Goal: Contribute content

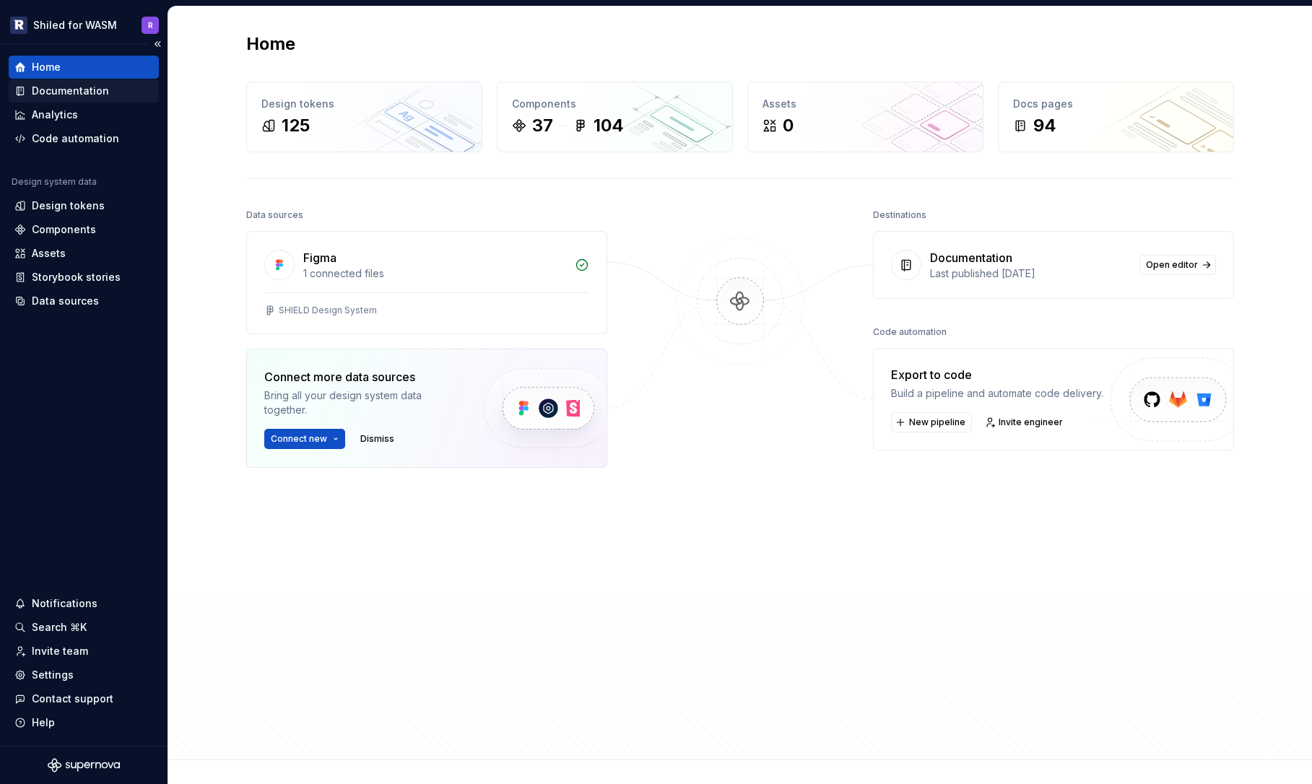
click at [58, 82] on div "Documentation" at bounding box center [84, 90] width 150 height 23
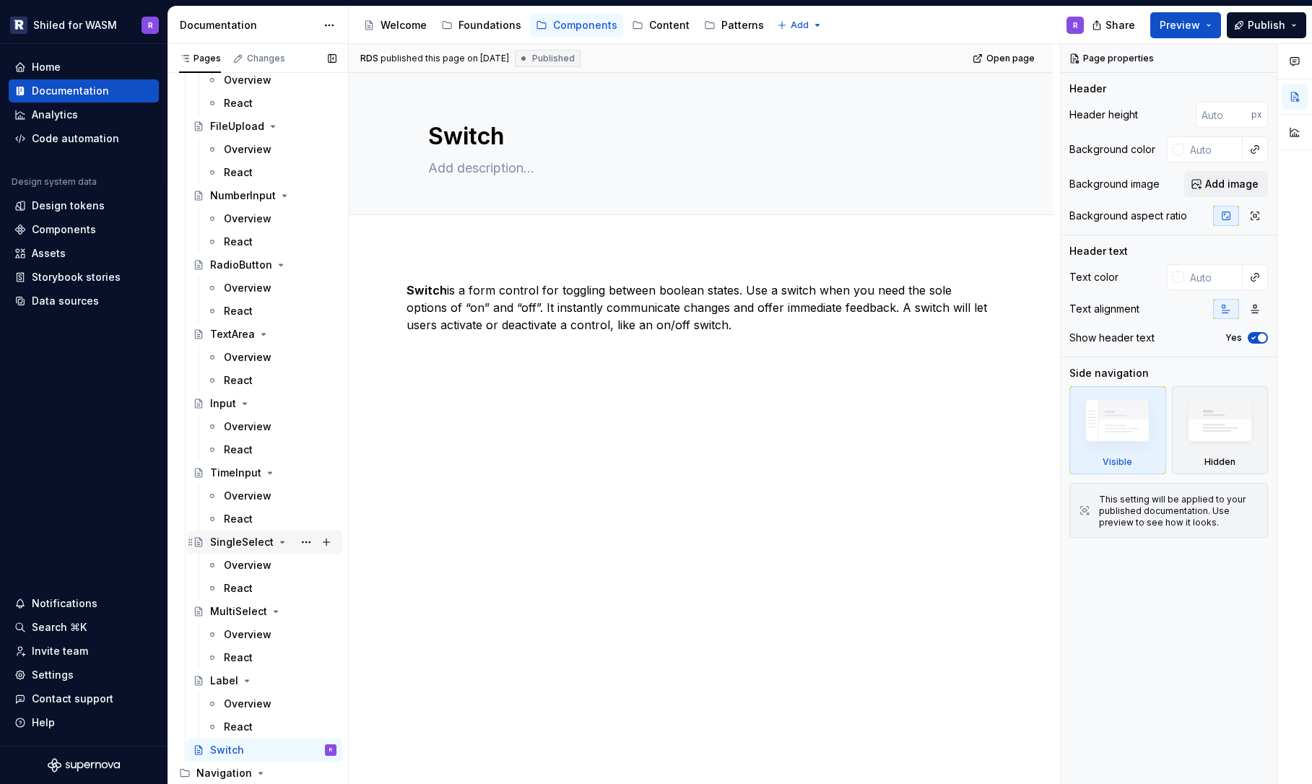
scroll to position [700, 0]
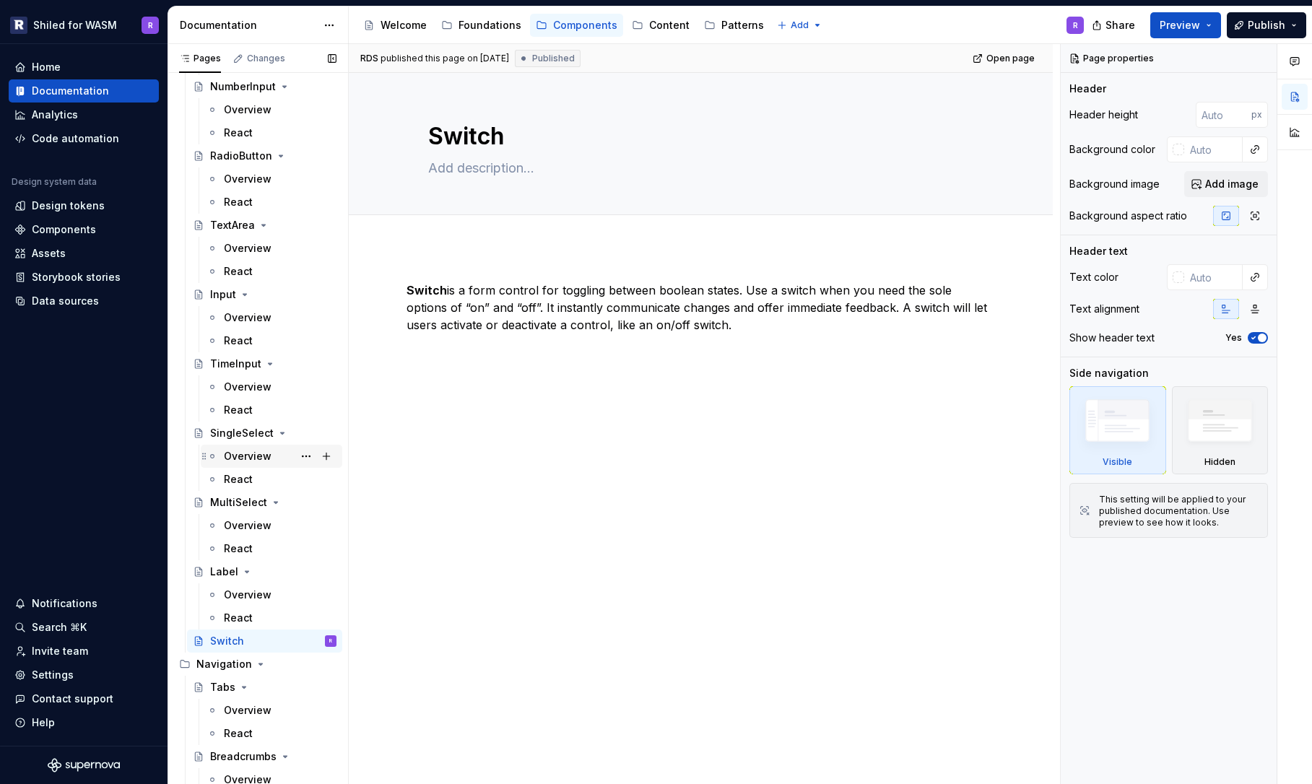
click at [246, 458] on div "Overview" at bounding box center [248, 456] width 48 height 14
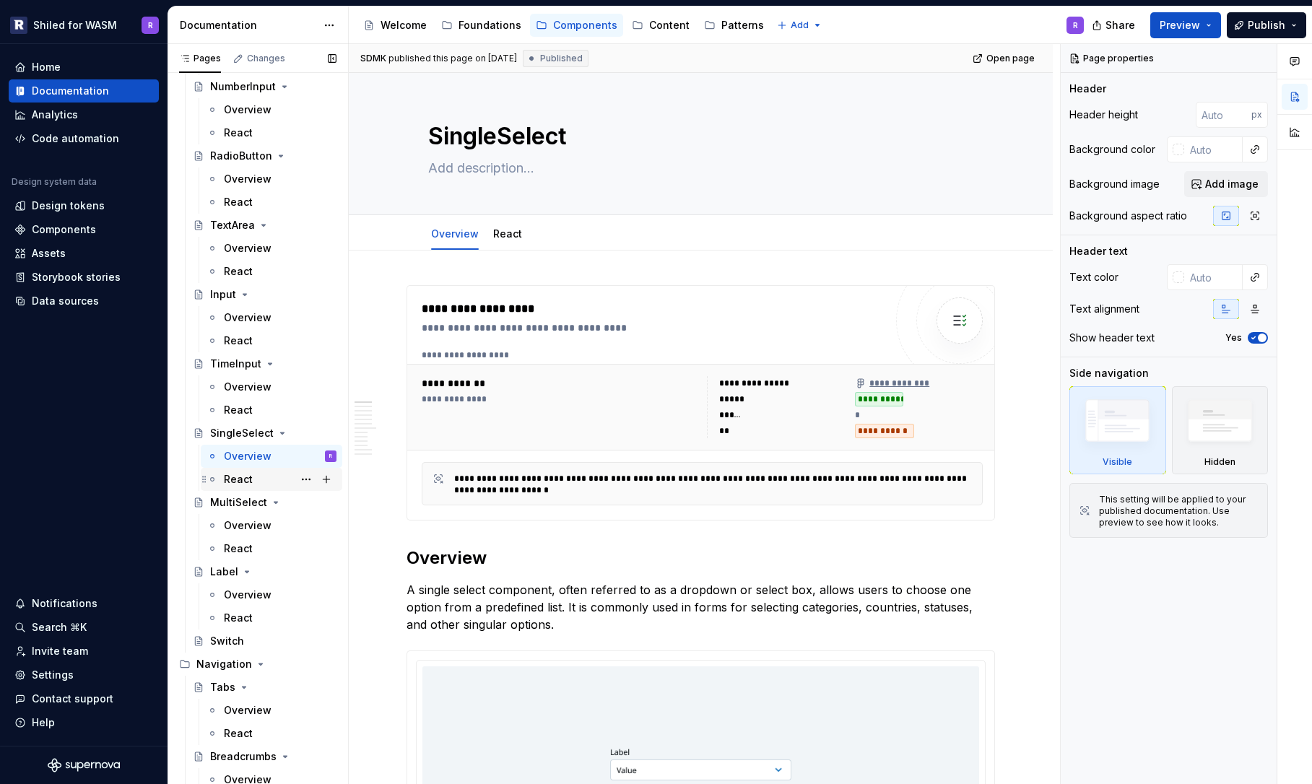
click at [240, 474] on div "React" at bounding box center [238, 479] width 29 height 14
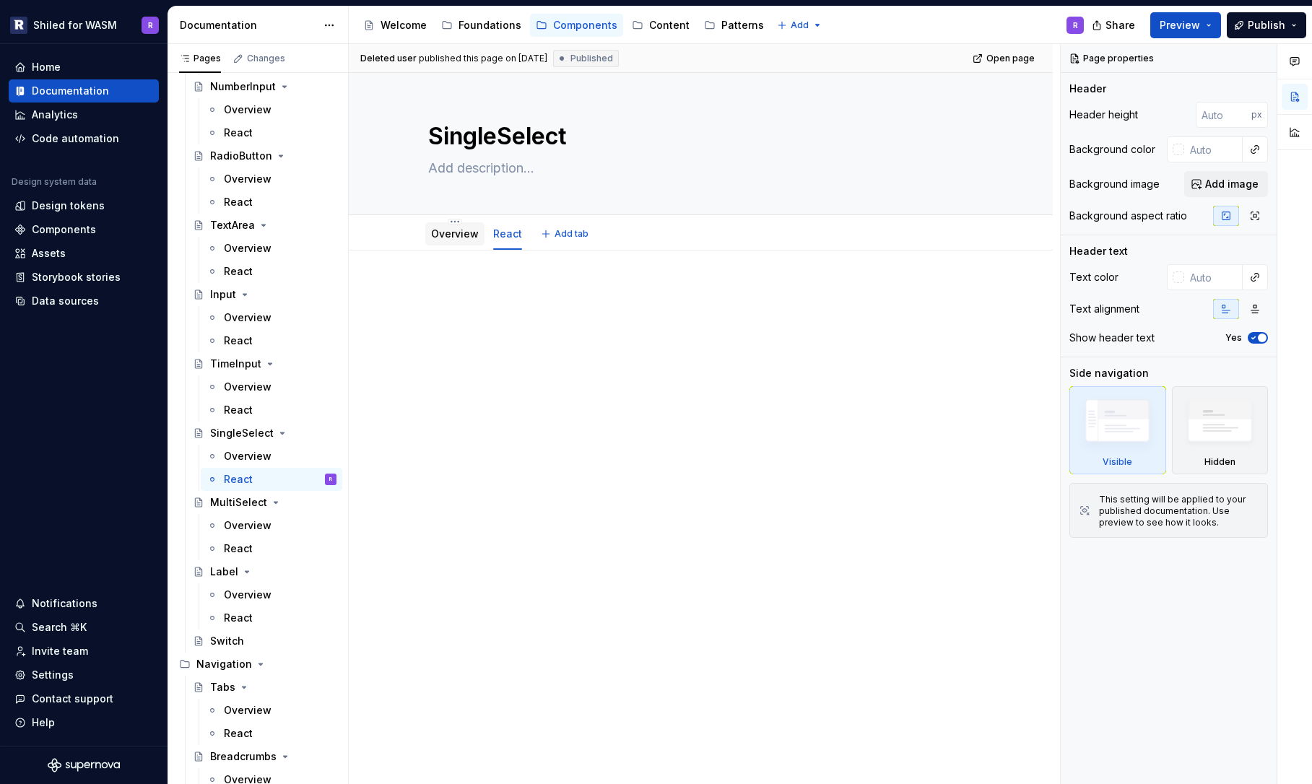
click at [461, 243] on div "Overview" at bounding box center [454, 233] width 59 height 23
click at [247, 456] on div "Overview" at bounding box center [248, 456] width 48 height 14
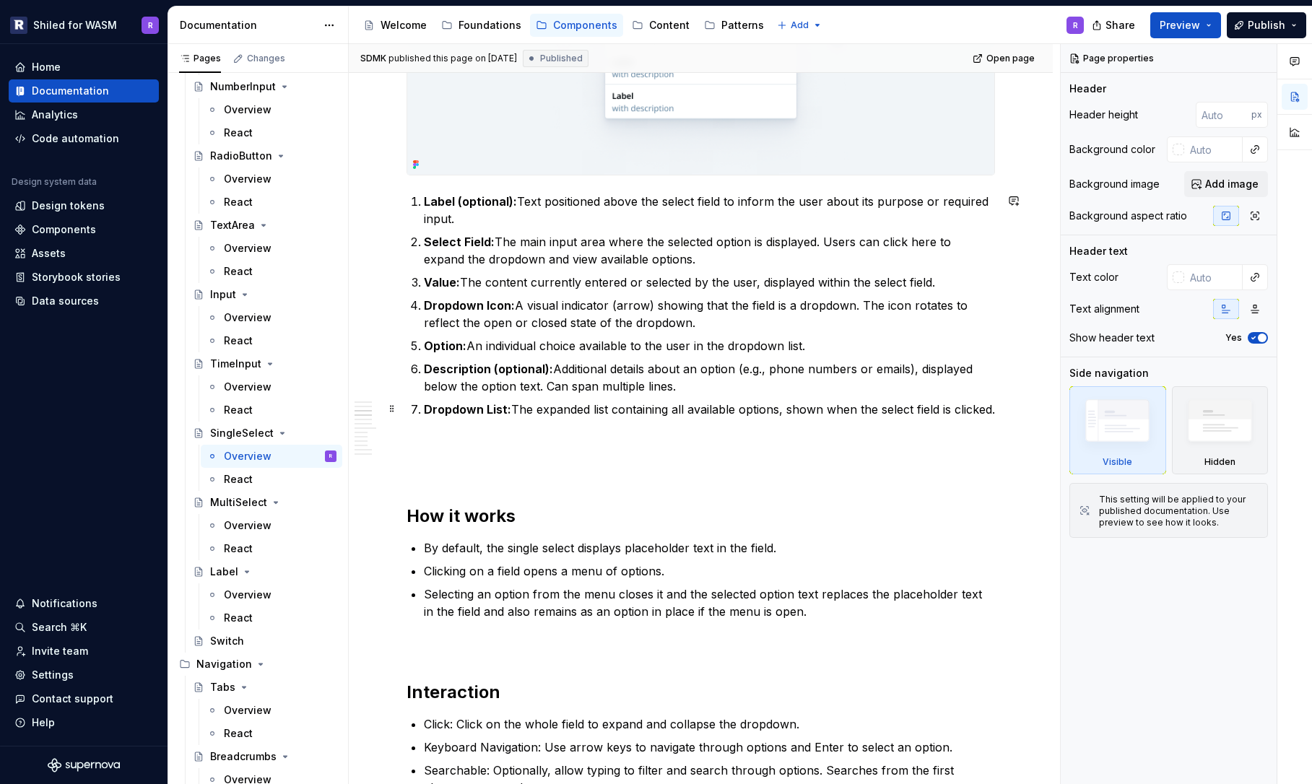
scroll to position [1311, 0]
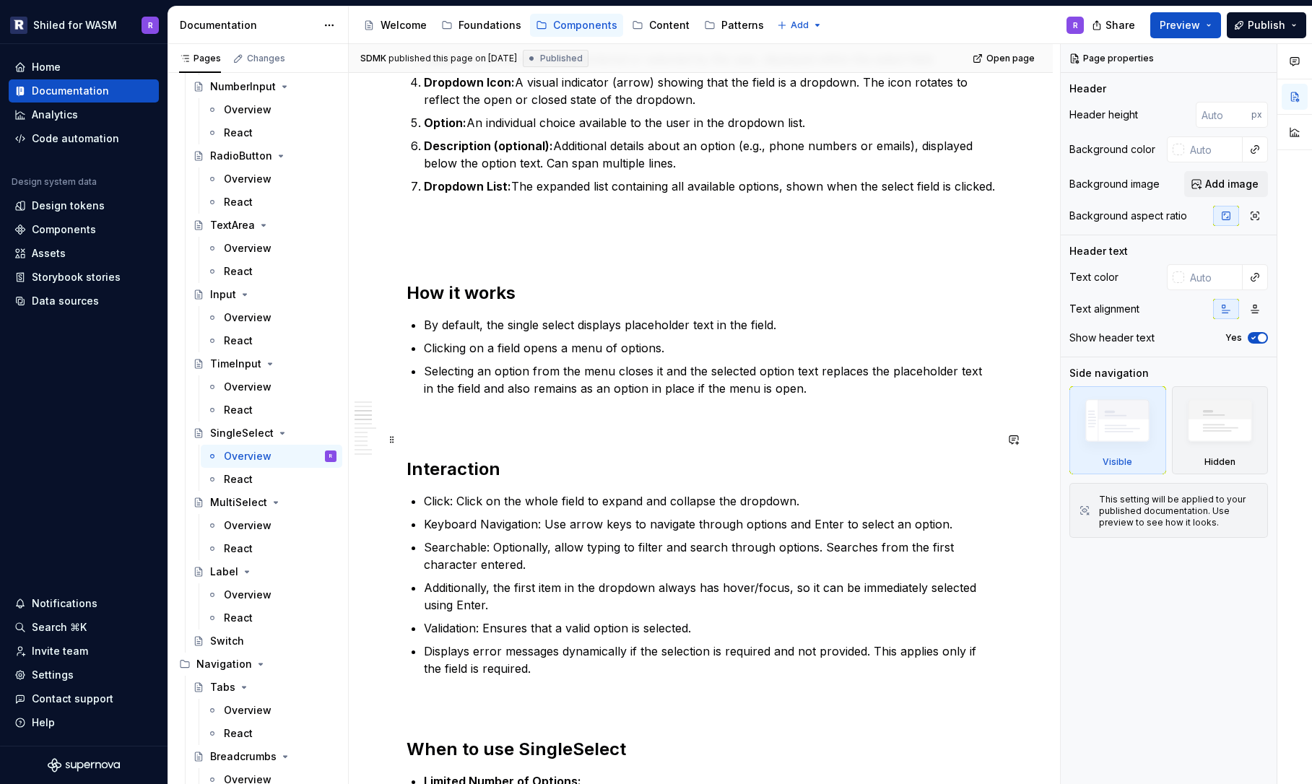
click at [498, 432] on p at bounding box center [701, 422] width 588 height 17
type textarea "*"
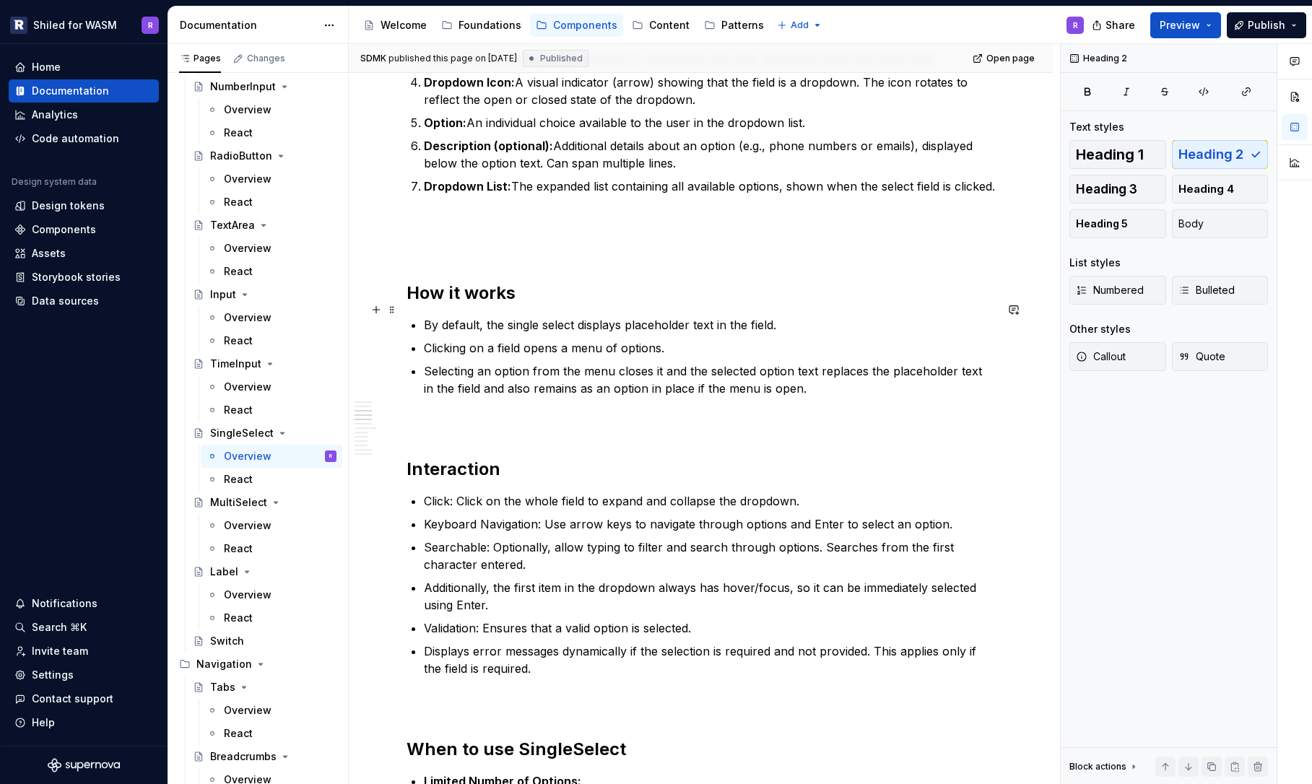
click at [570, 305] on h2 "How it works" at bounding box center [701, 293] width 588 height 23
click at [391, 309] on span at bounding box center [392, 310] width 12 height 20
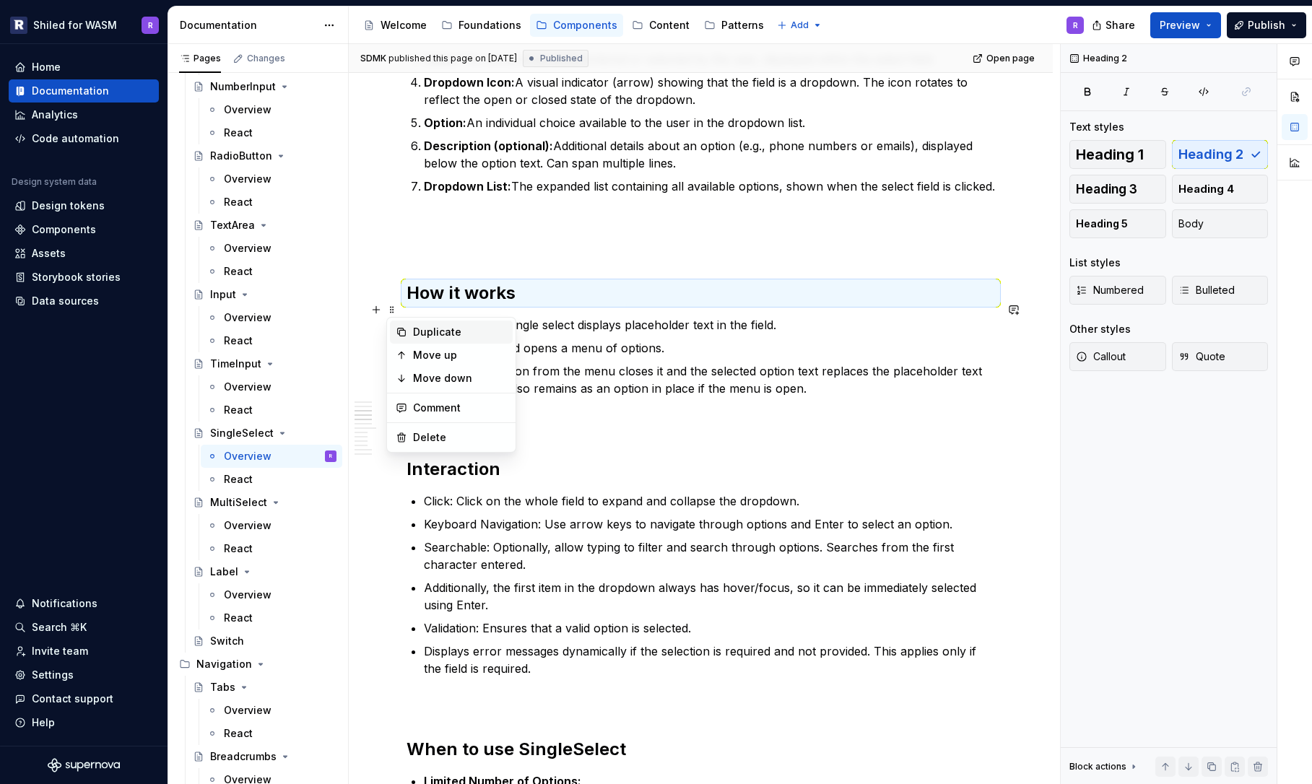
click at [427, 331] on div "Duplicate" at bounding box center [460, 332] width 94 height 14
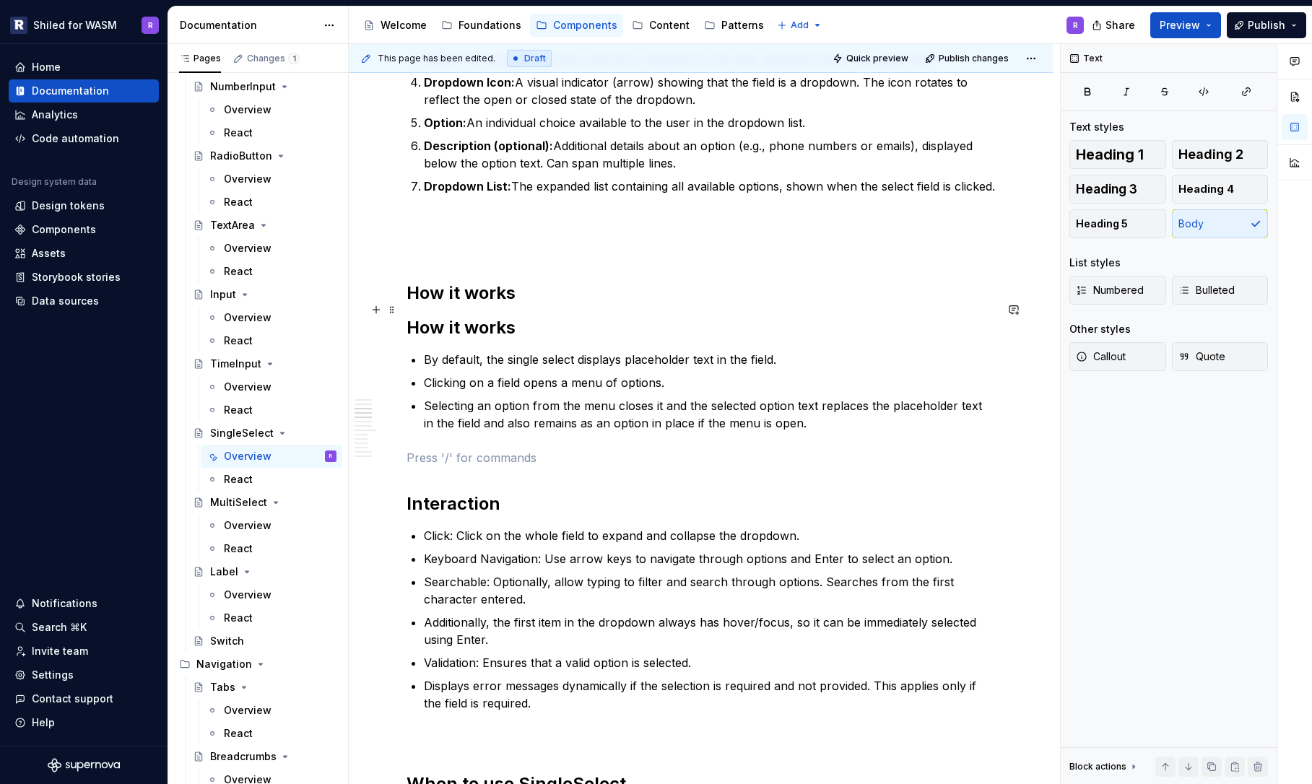
click at [535, 305] on h2 "How it works" at bounding box center [701, 293] width 588 height 23
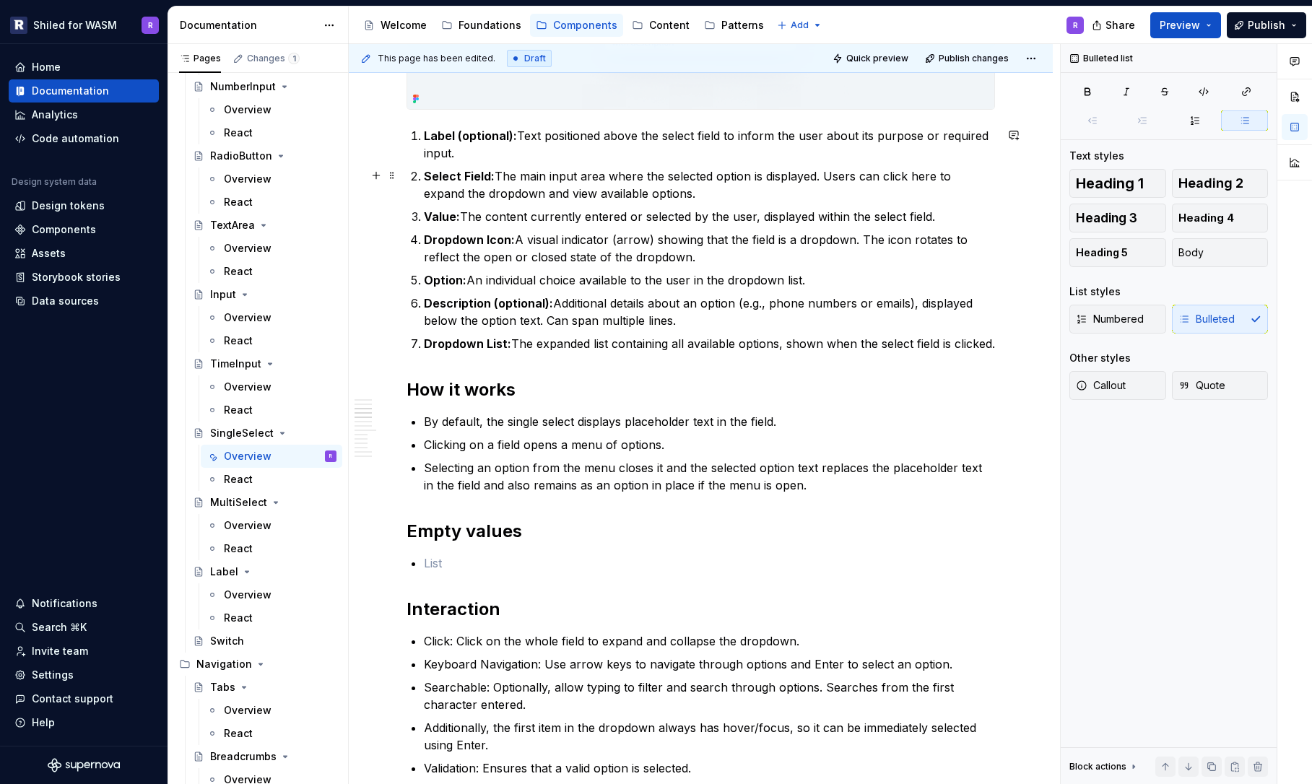
scroll to position [1234, 0]
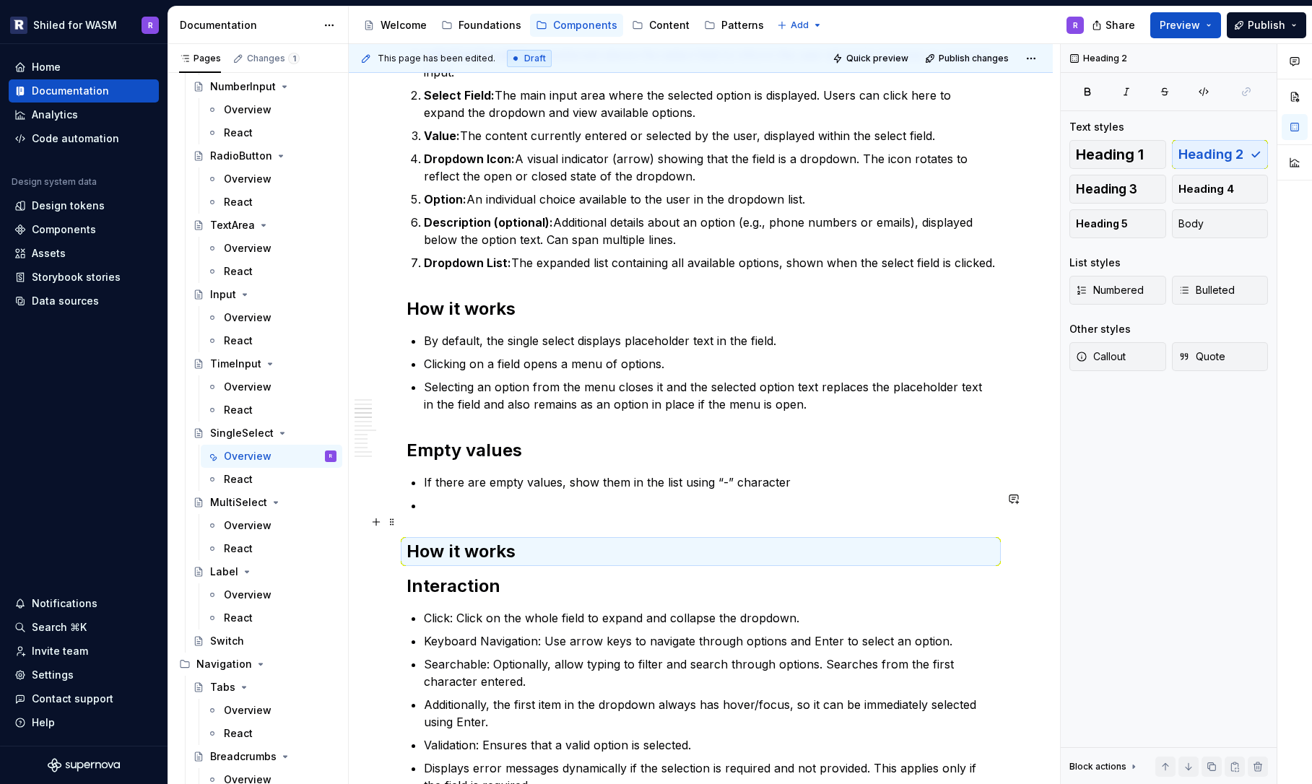
click at [461, 514] on p at bounding box center [709, 505] width 571 height 17
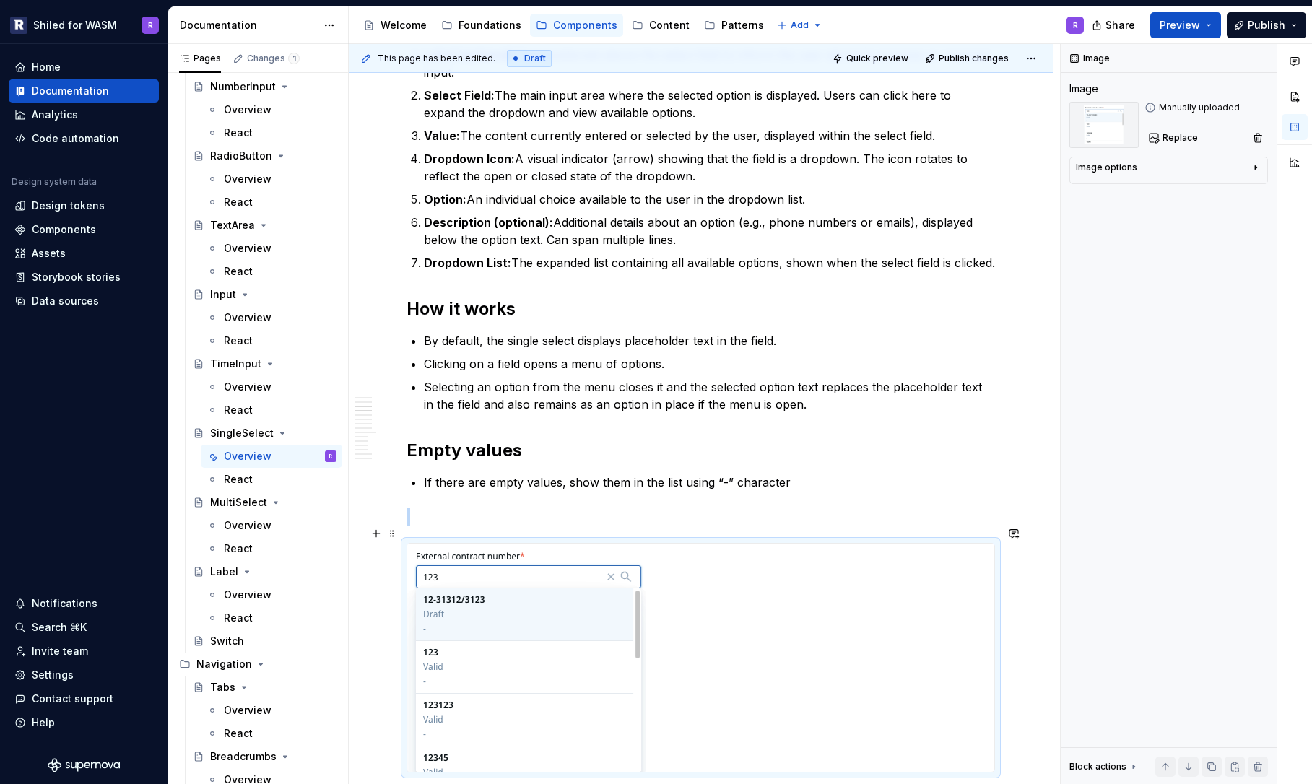
click at [468, 526] on p at bounding box center [701, 516] width 588 height 17
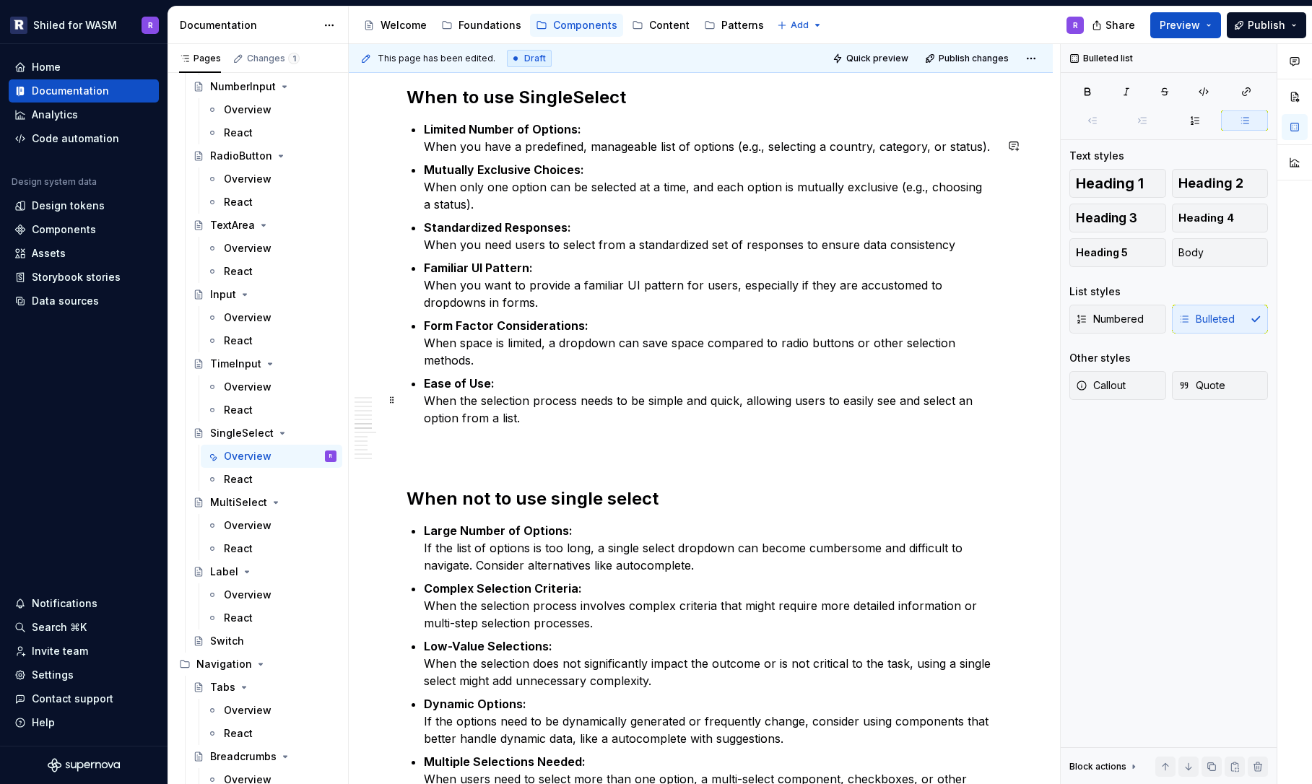
scroll to position [2369, 0]
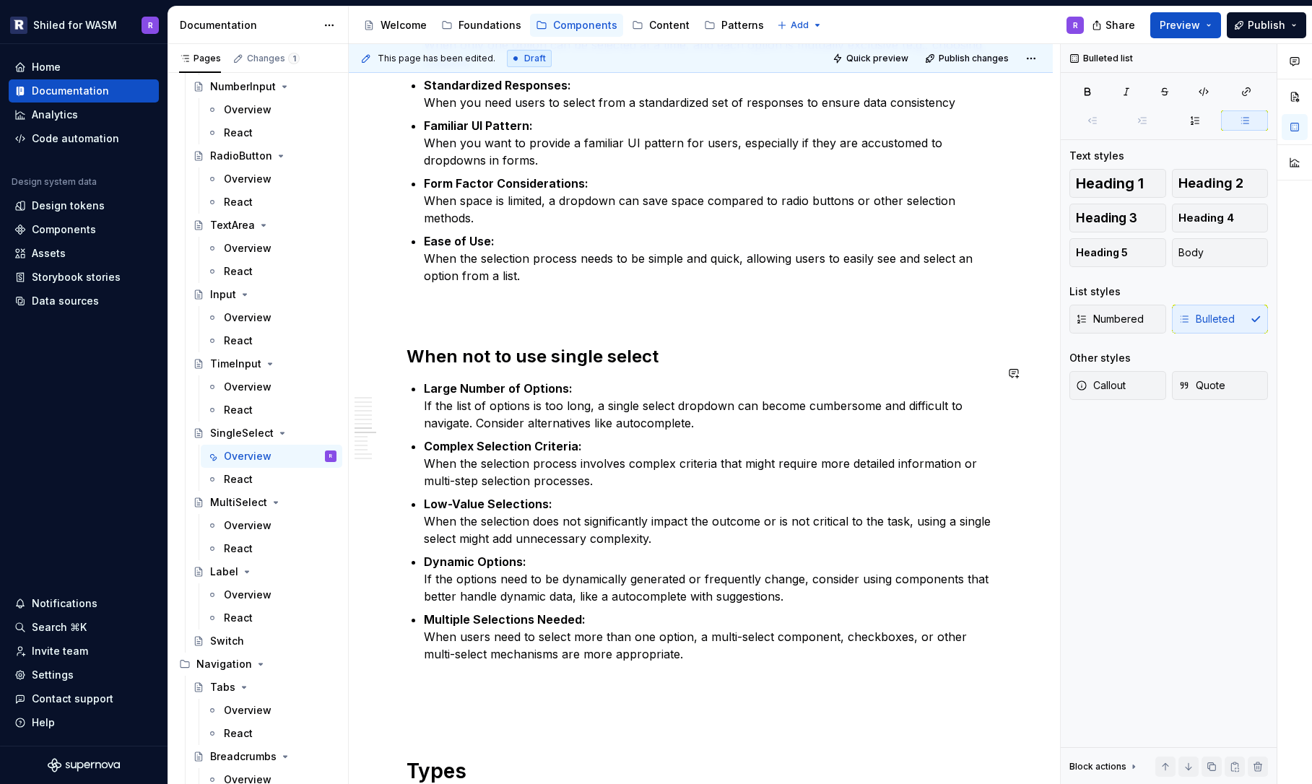
click at [470, 344] on div "**********" at bounding box center [701, 123] width 588 height 4414
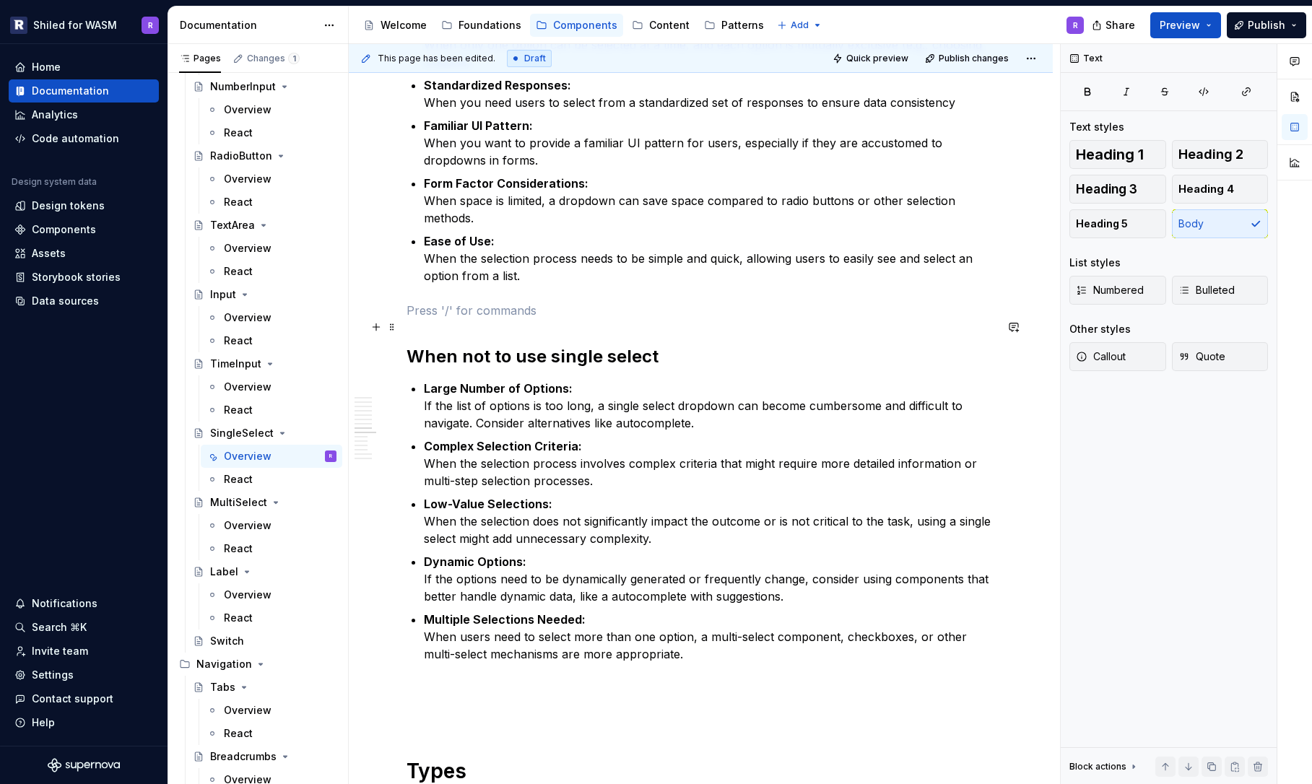
click at [464, 319] on p at bounding box center [701, 310] width 588 height 17
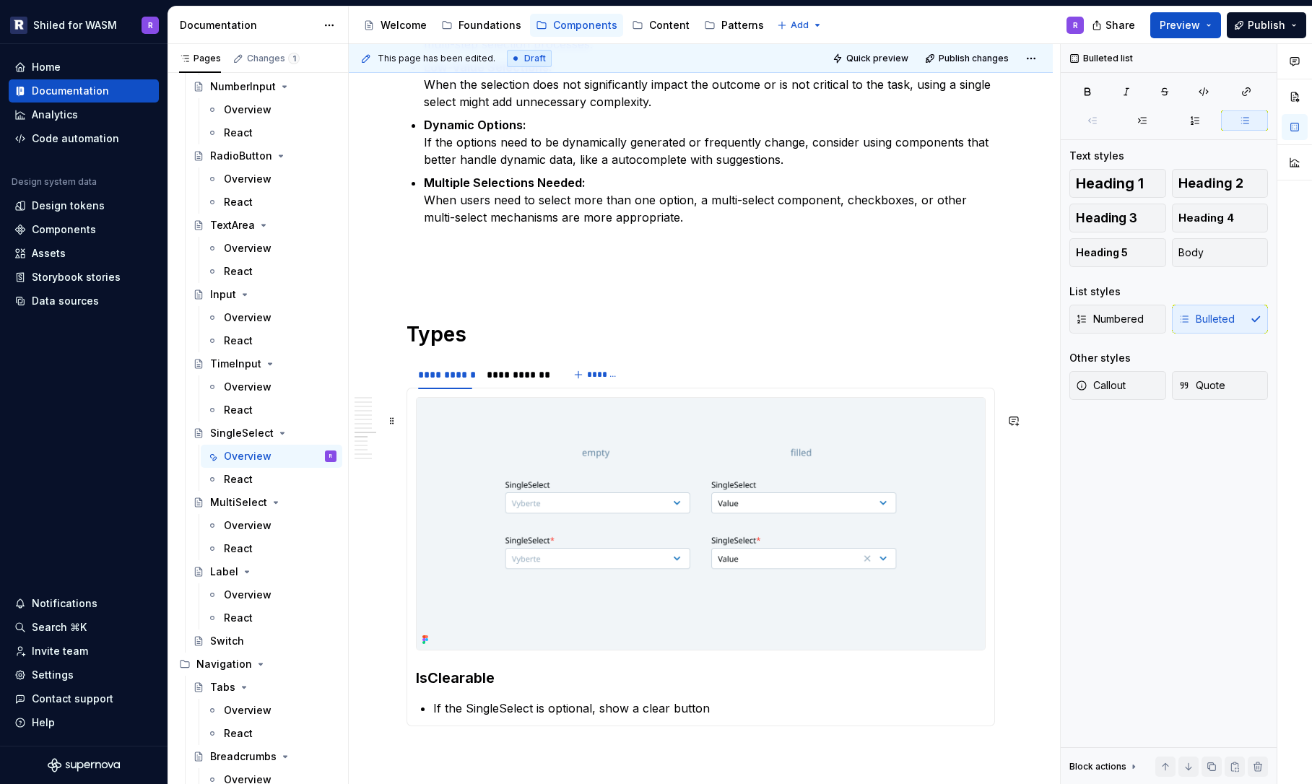
scroll to position [2801, 0]
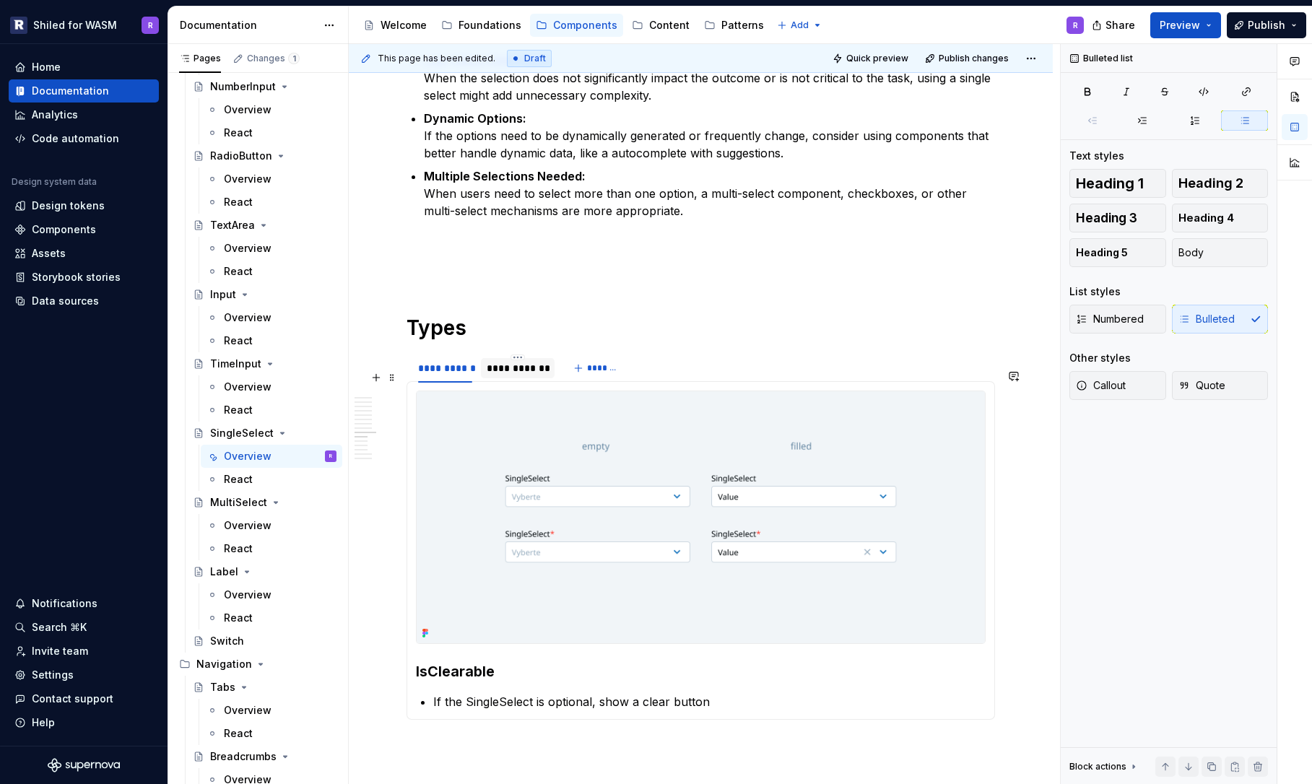
click at [508, 375] on div "**********" at bounding box center [518, 368] width 62 height 14
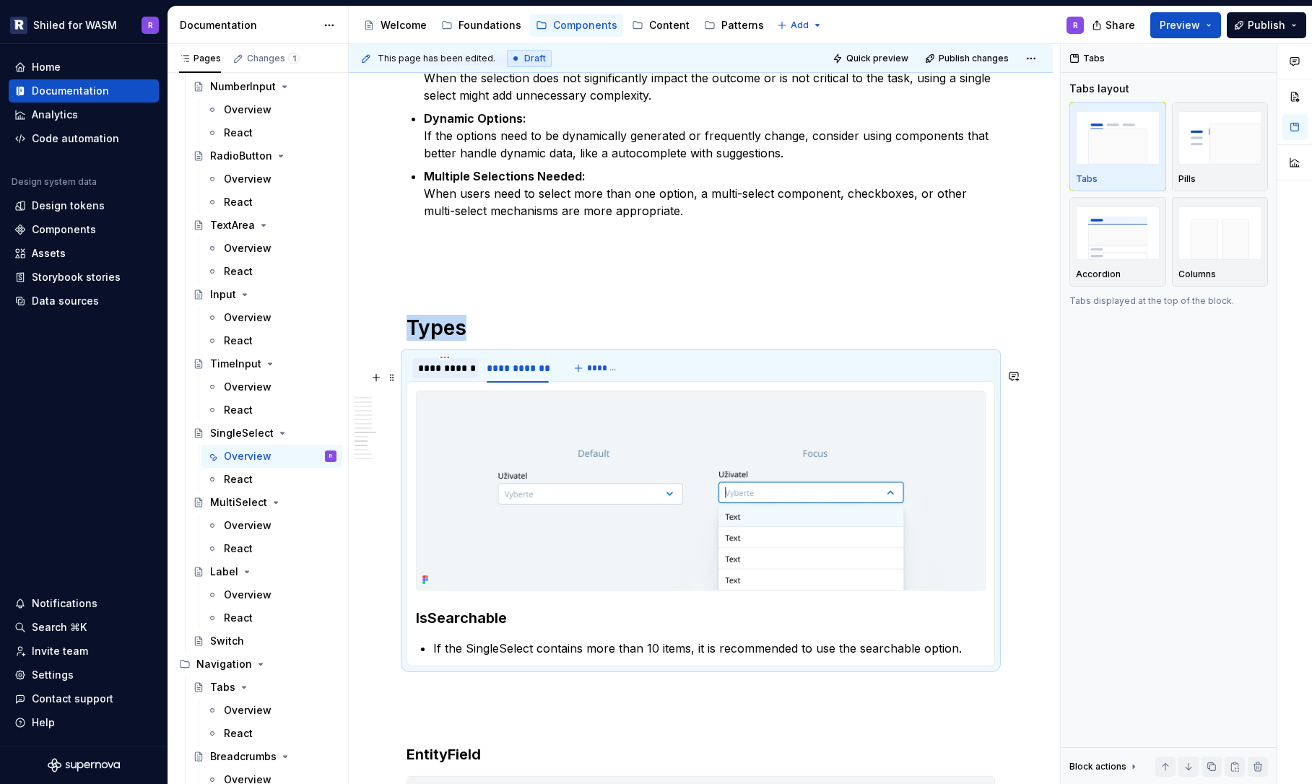
click at [440, 375] on div "**********" at bounding box center [445, 368] width 54 height 14
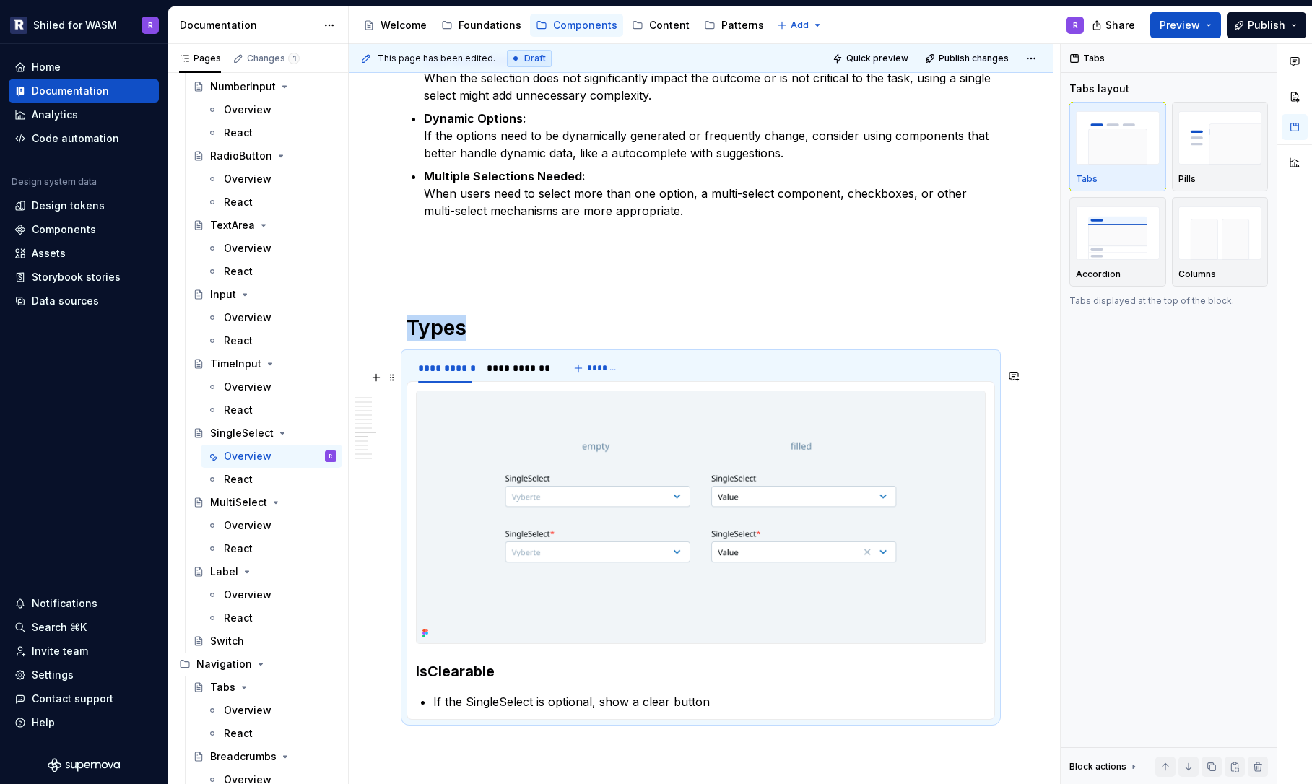
click at [944, 383] on div "**********" at bounding box center [701, 368] width 588 height 29
click at [925, 380] on div "**********" at bounding box center [701, 368] width 588 height 29
click at [485, 341] on h1 "Types" at bounding box center [701, 328] width 588 height 26
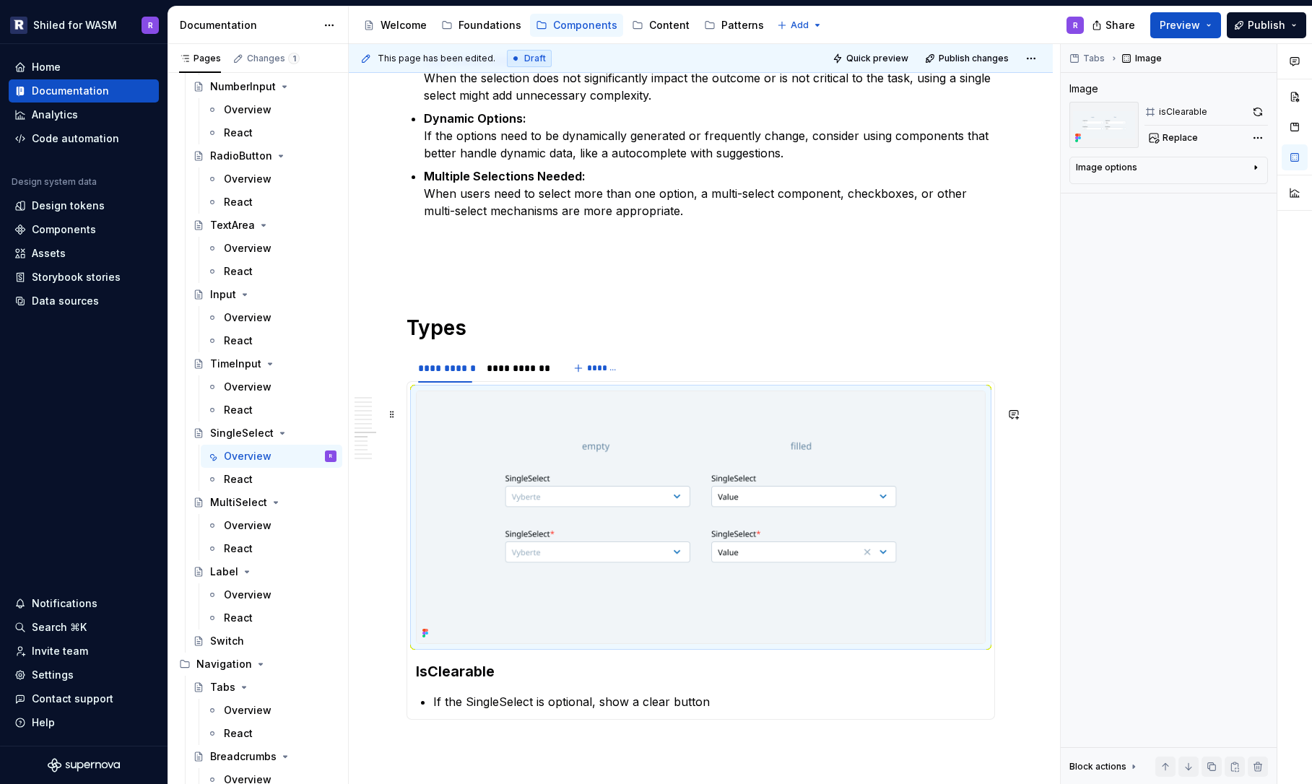
click at [567, 416] on img at bounding box center [701, 517] width 568 height 252
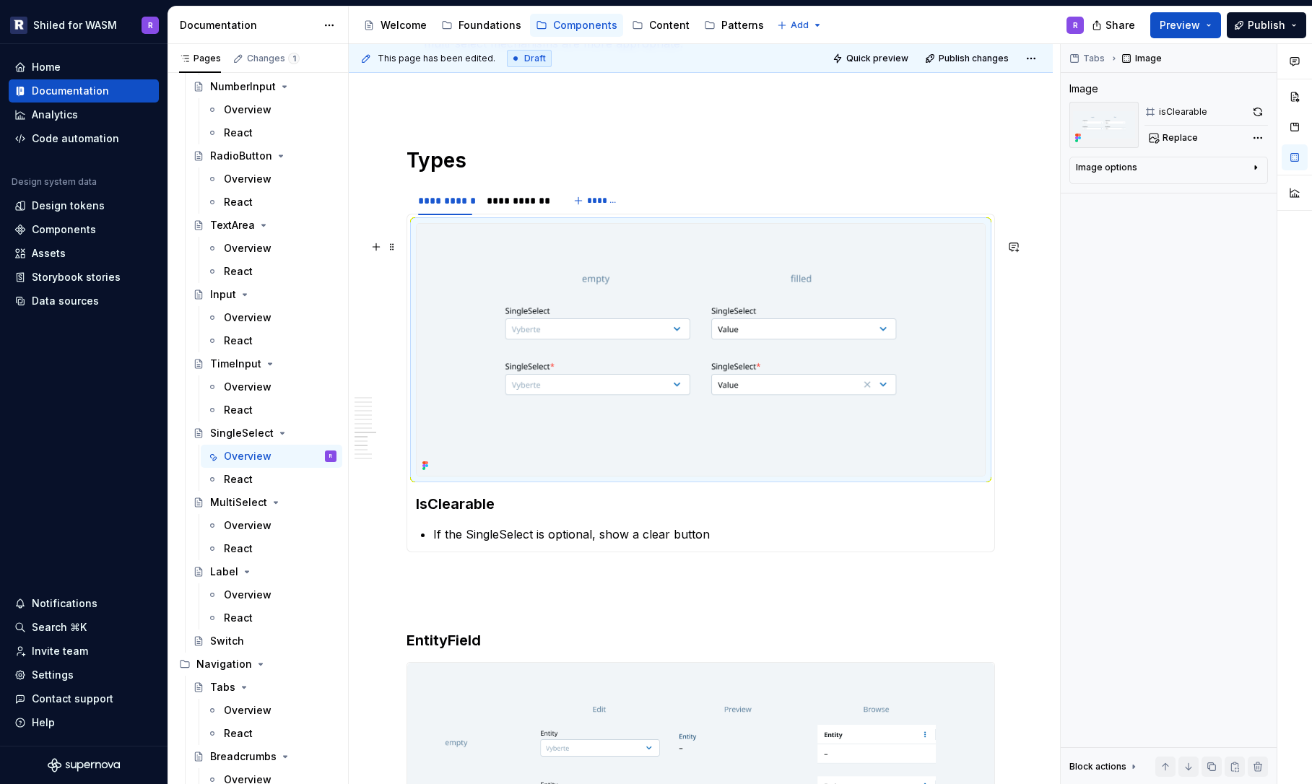
scroll to position [2980, 0]
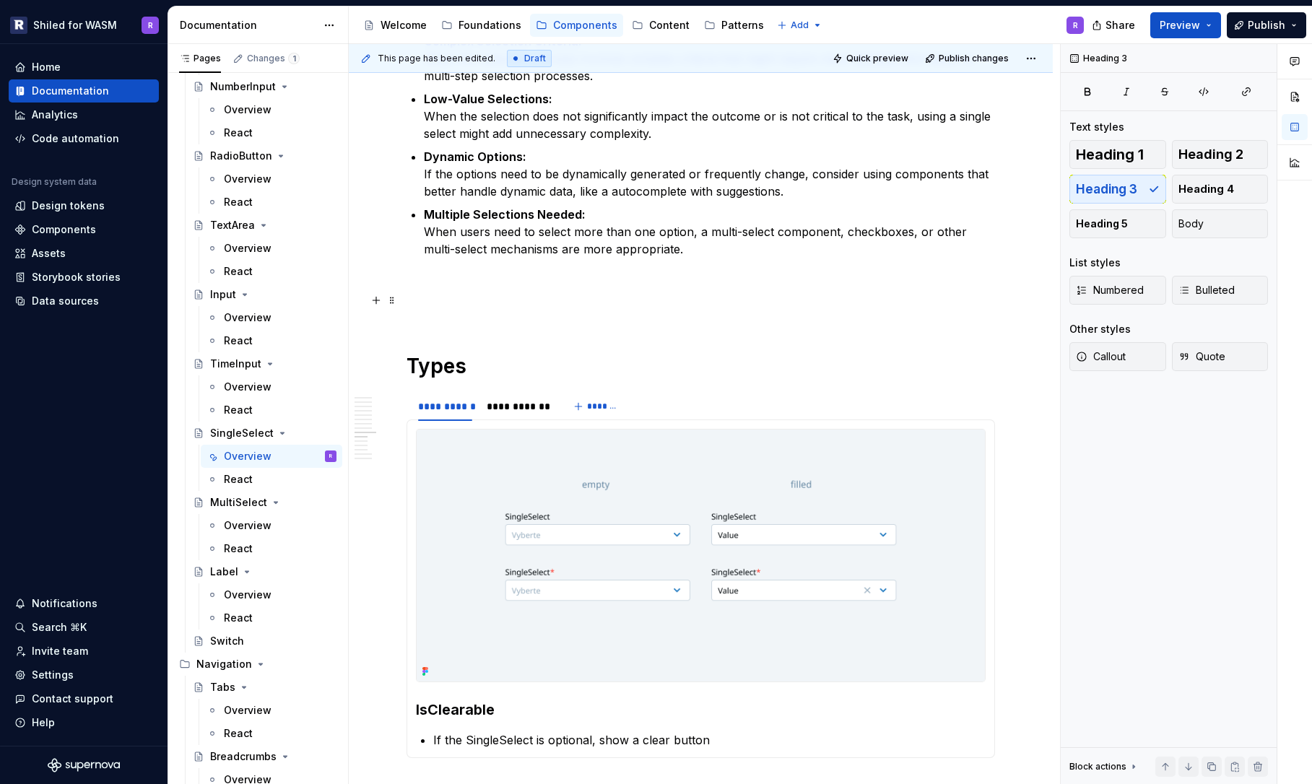
click at [581, 292] on p at bounding box center [701, 283] width 588 height 17
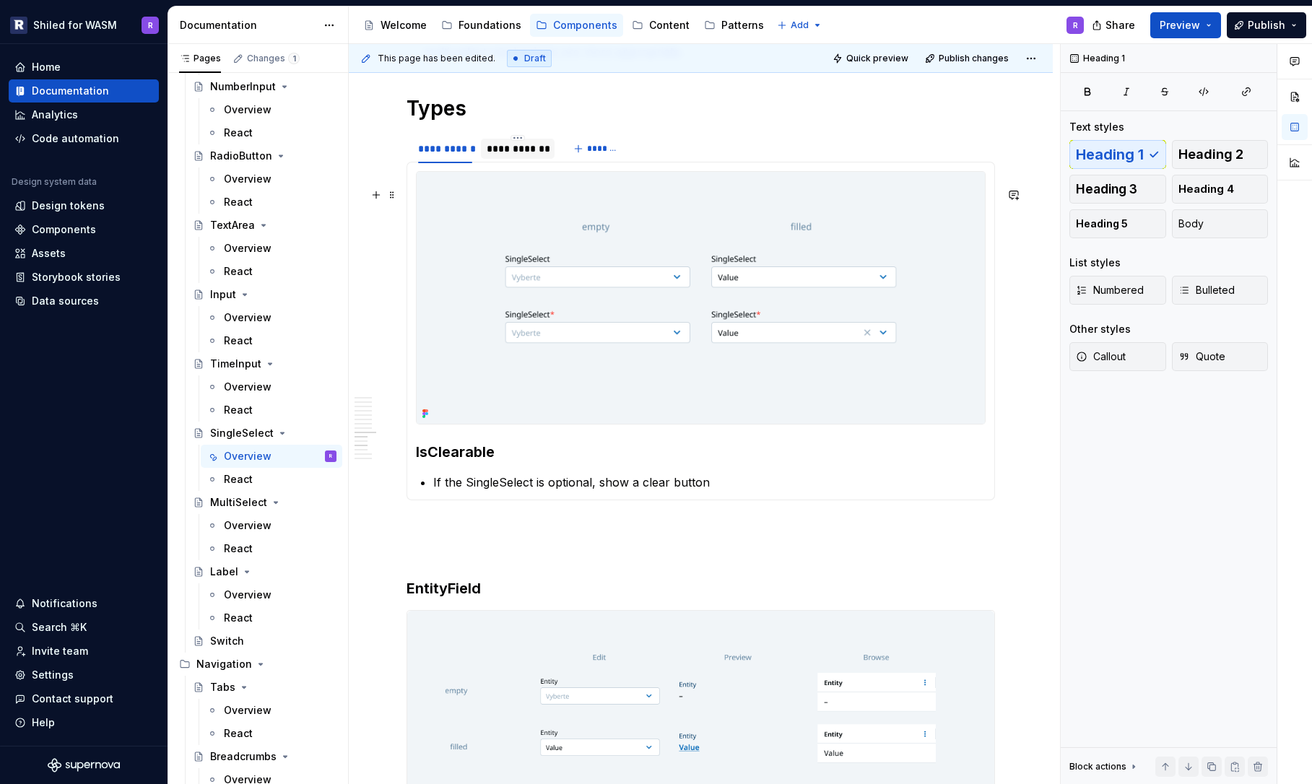
scroll to position [2960, 0]
click at [510, 155] on div "**********" at bounding box center [518, 148] width 62 height 14
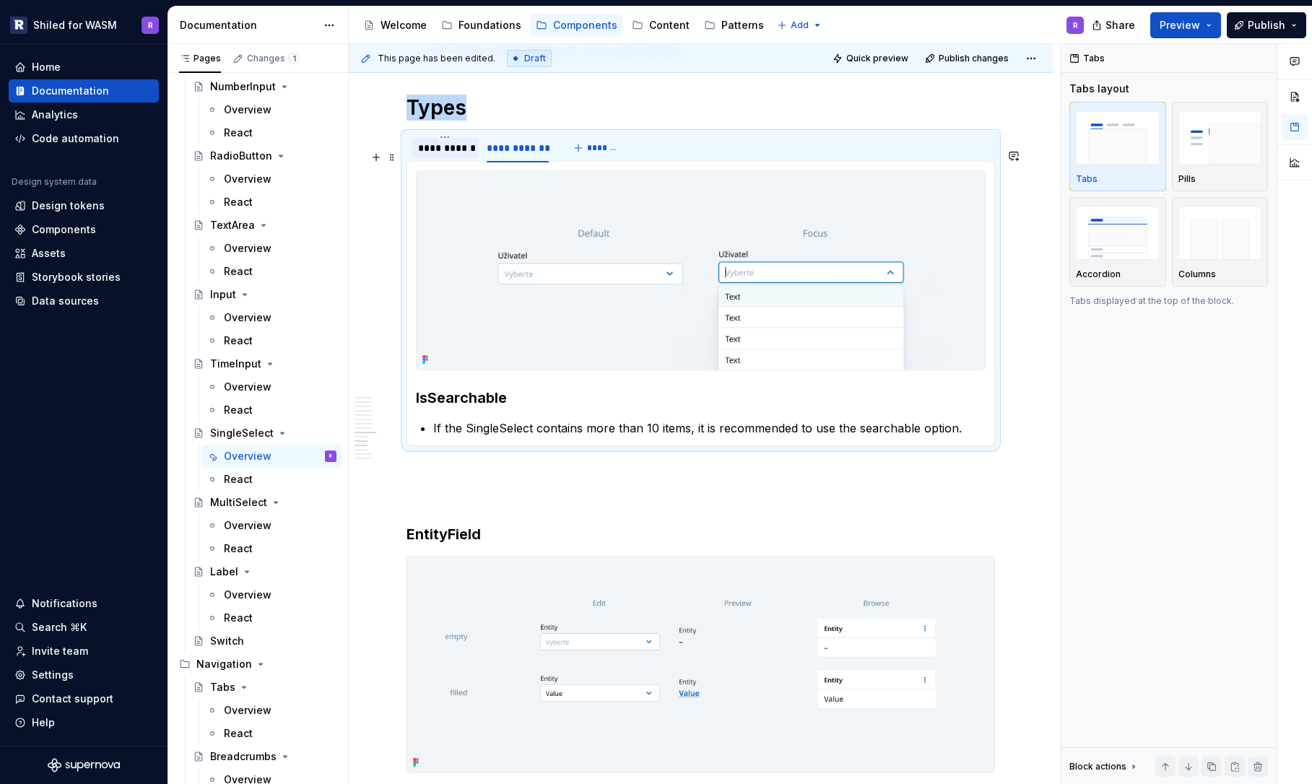
click at [446, 155] on div "**********" at bounding box center [445, 148] width 54 height 14
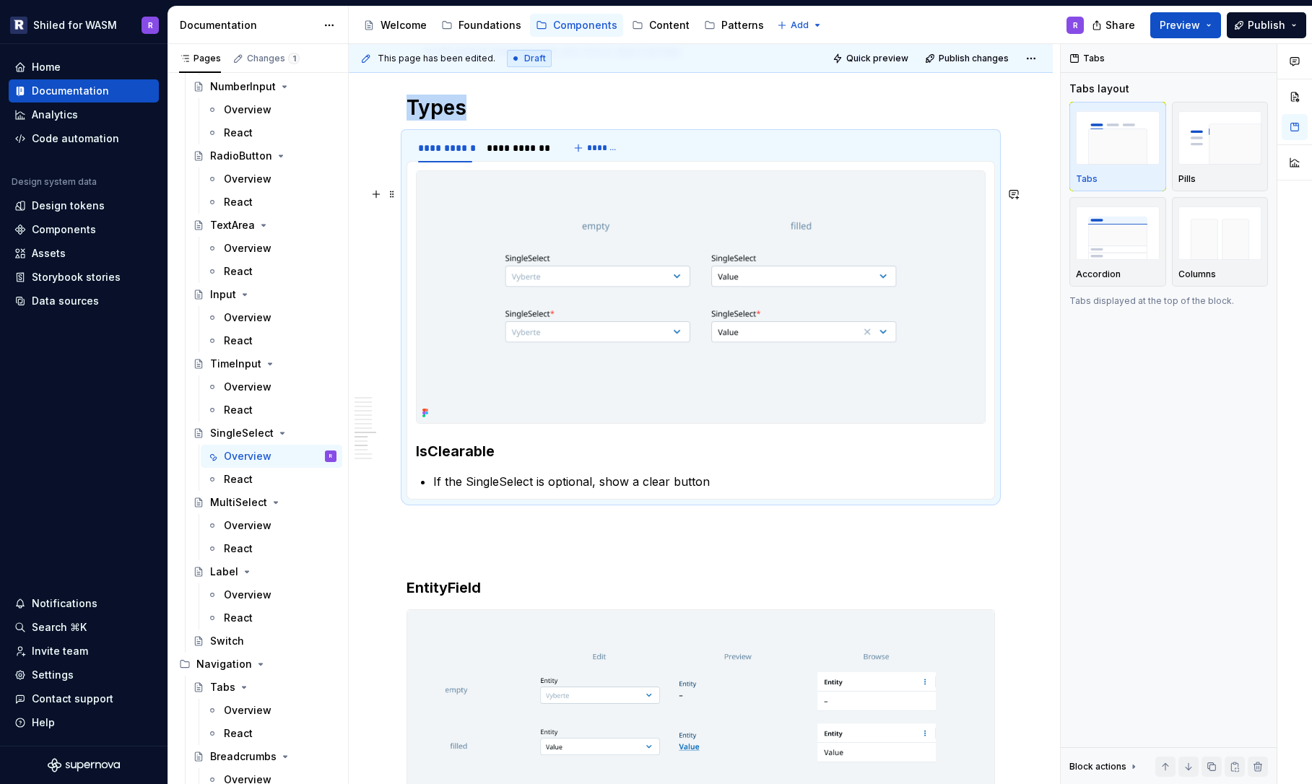
scroll to position [3191, 0]
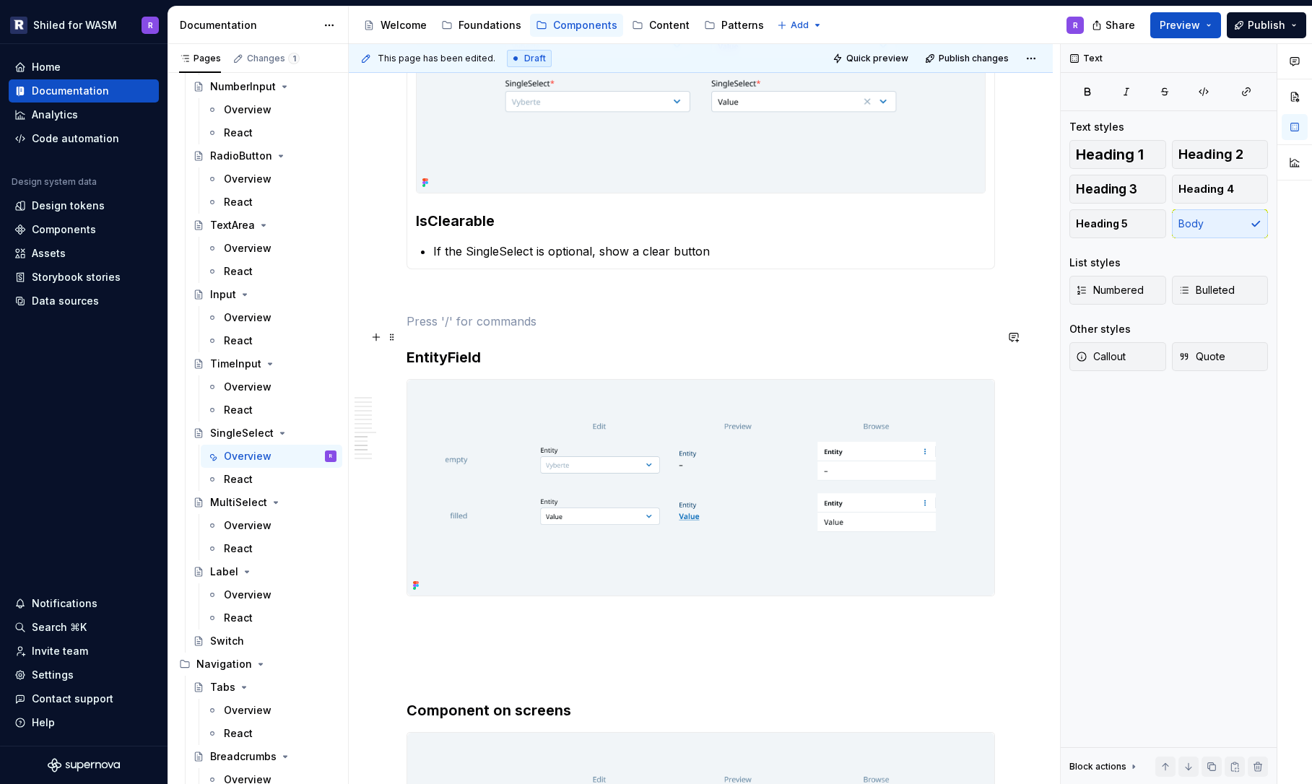
click at [438, 330] on p at bounding box center [701, 321] width 588 height 17
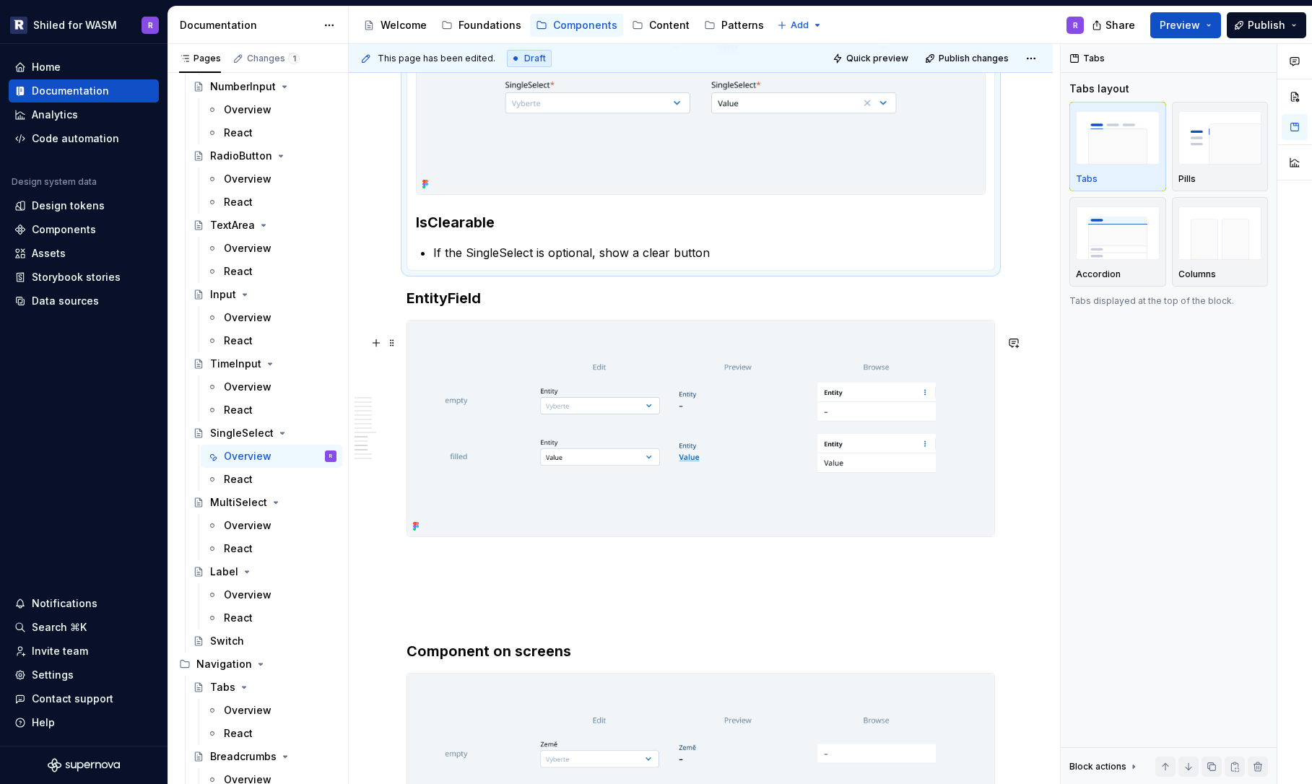
scroll to position [3272, 0]
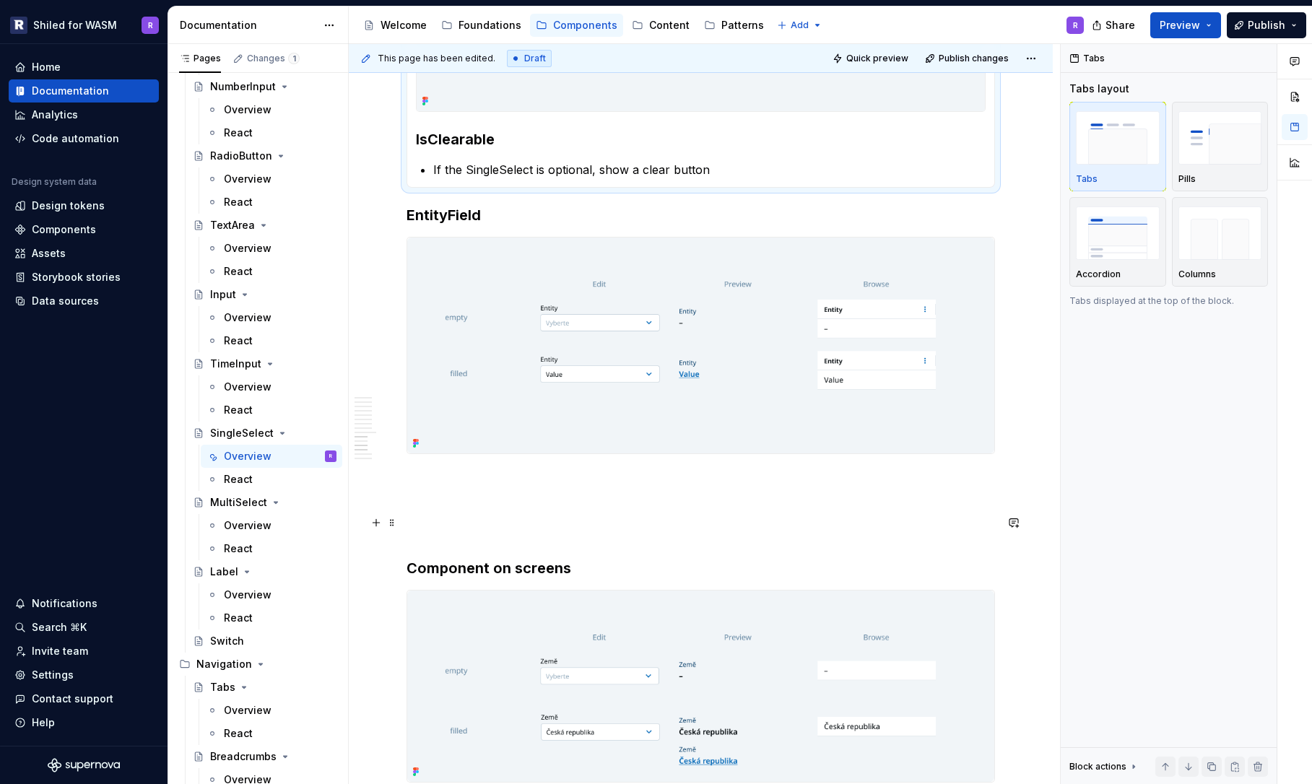
click at [440, 515] on p at bounding box center [701, 506] width 588 height 17
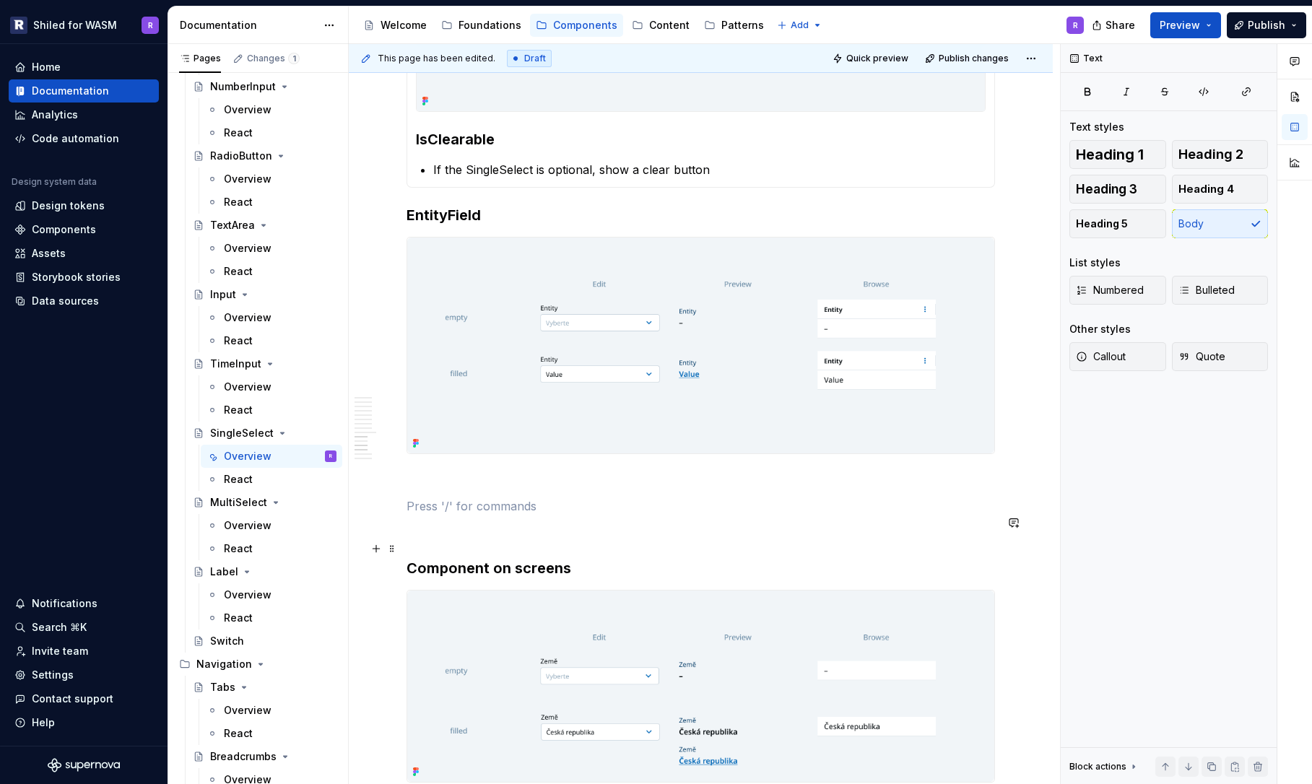
click at [433, 541] on p at bounding box center [701, 531] width 588 height 17
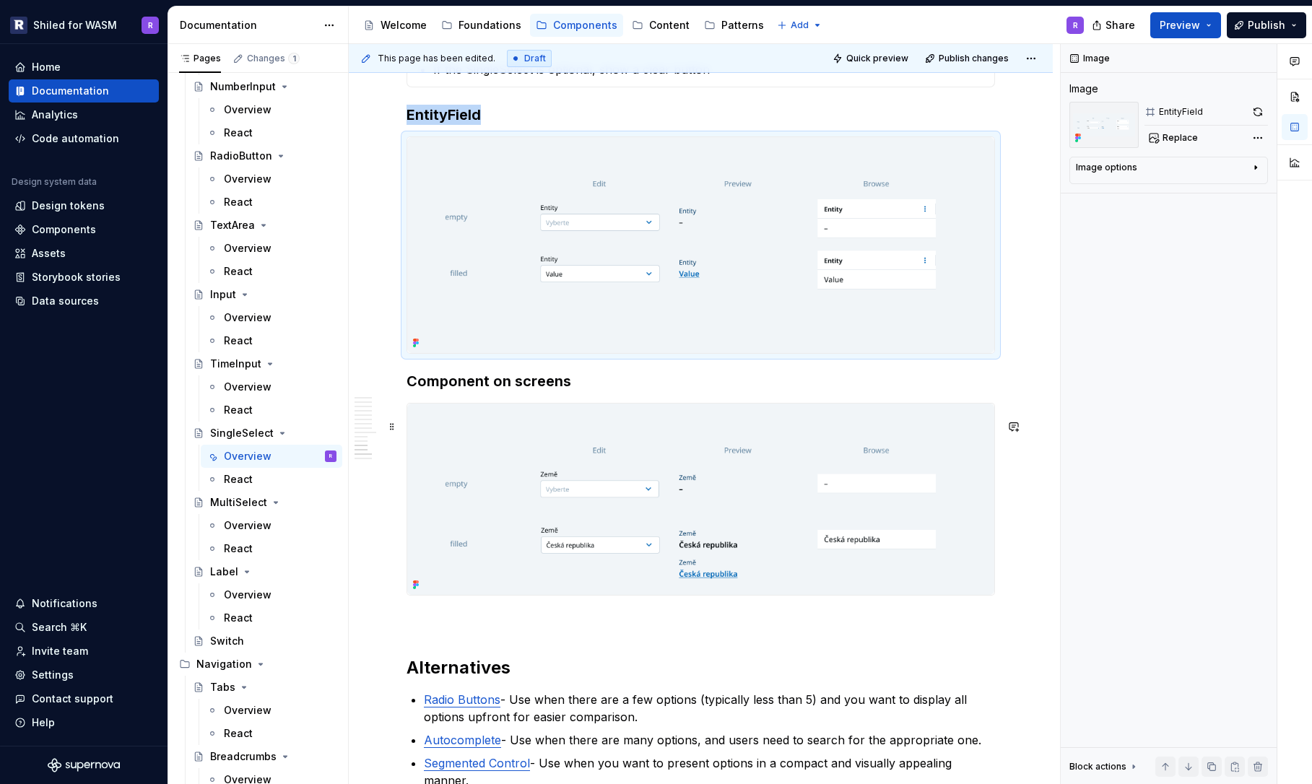
scroll to position [3454, 0]
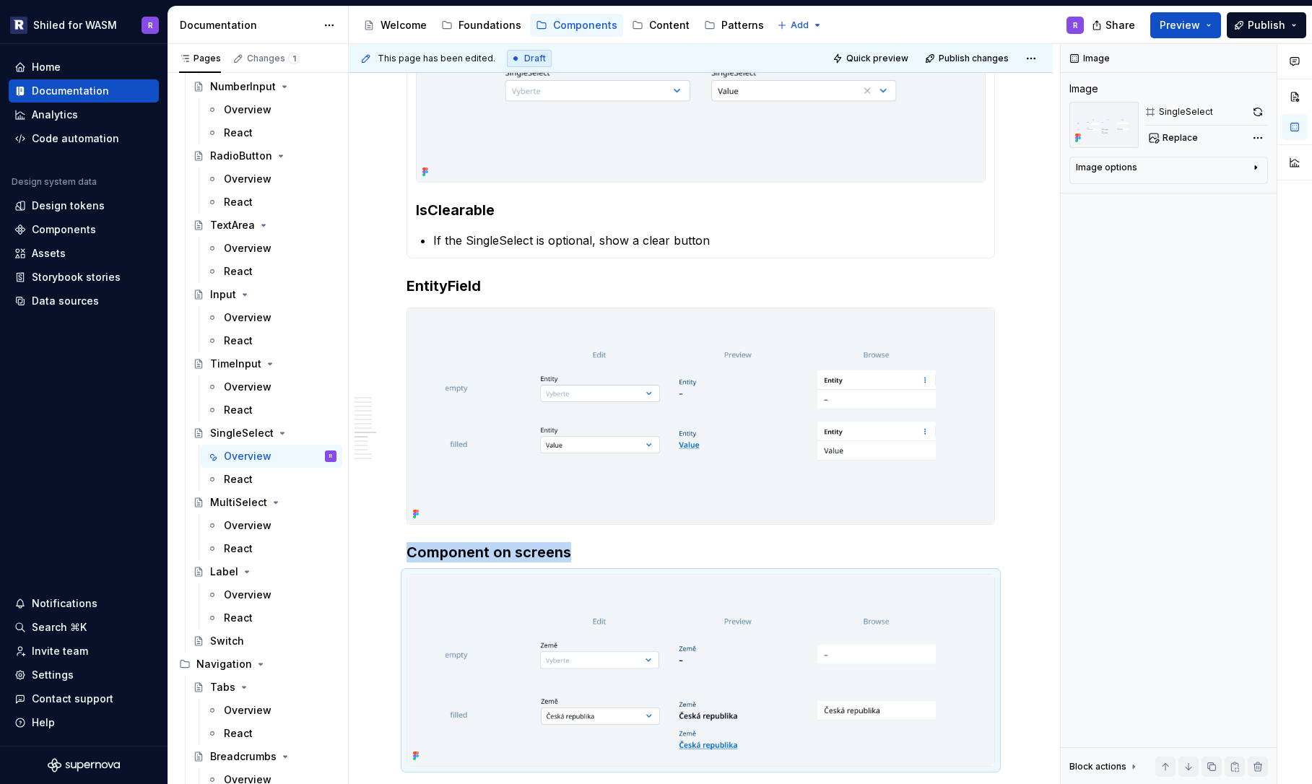
scroll to position [2708, 0]
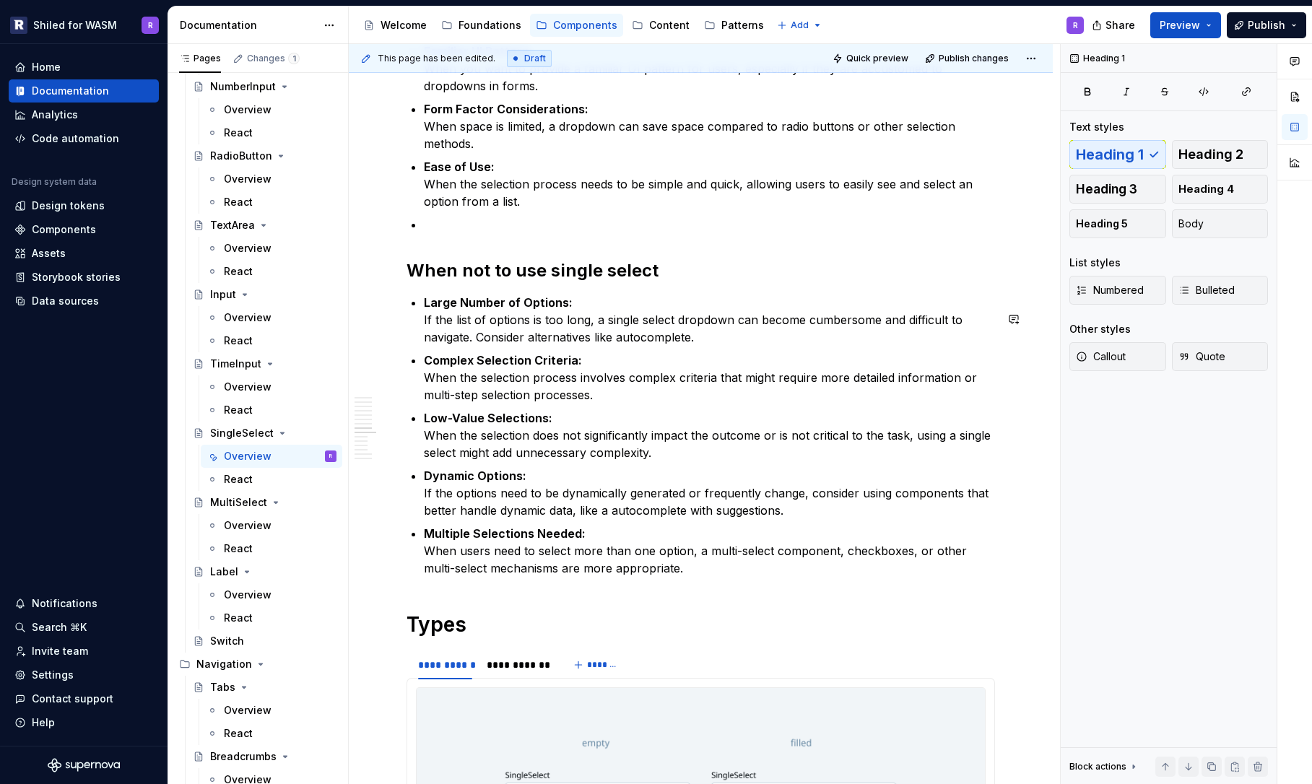
scroll to position [2430, 0]
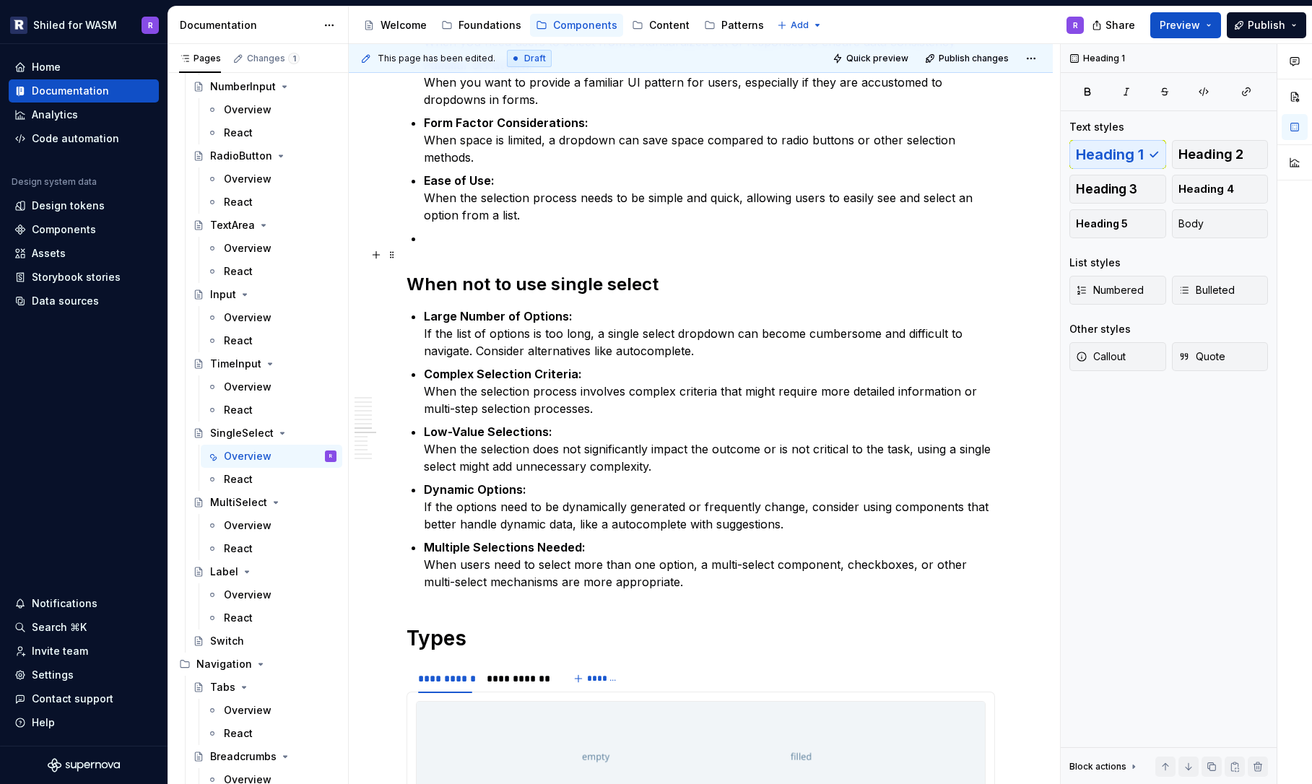
click at [432, 247] on p at bounding box center [709, 238] width 571 height 17
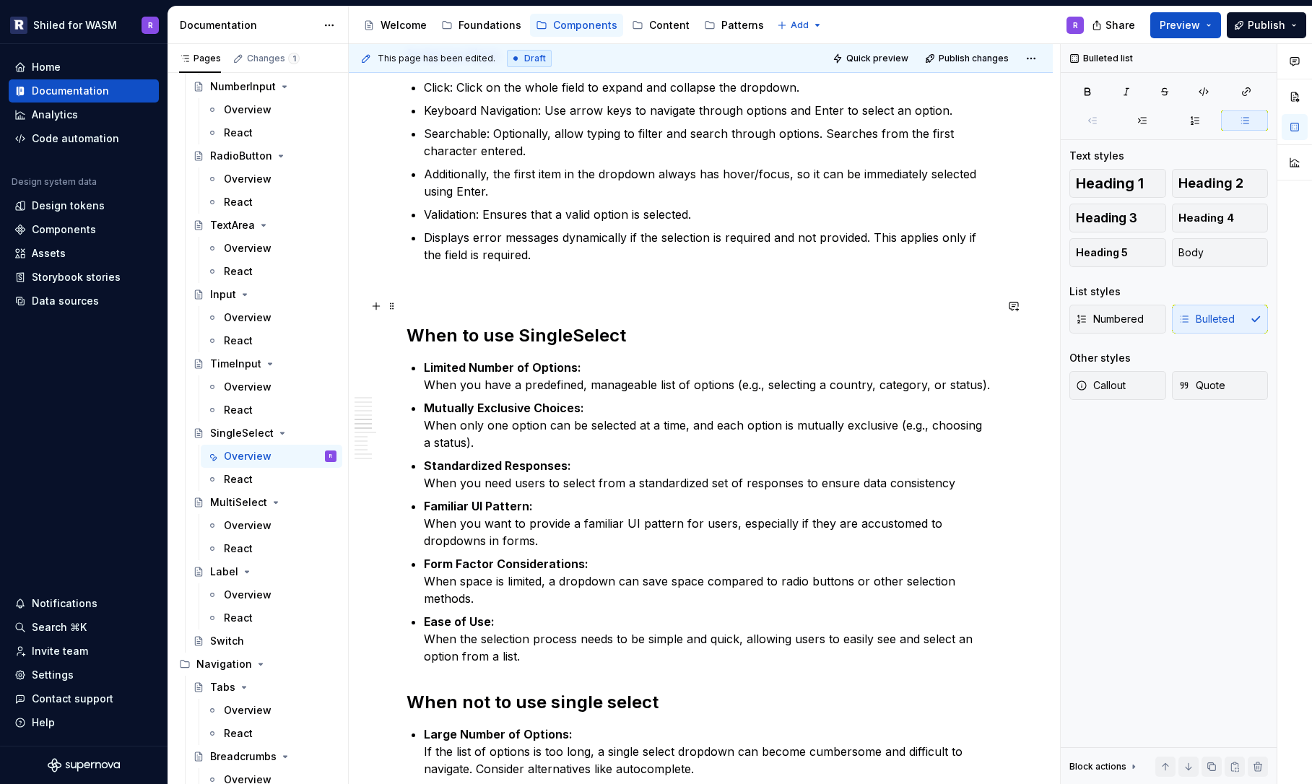
scroll to position [1988, 0]
click at [453, 299] on p at bounding box center [701, 290] width 588 height 17
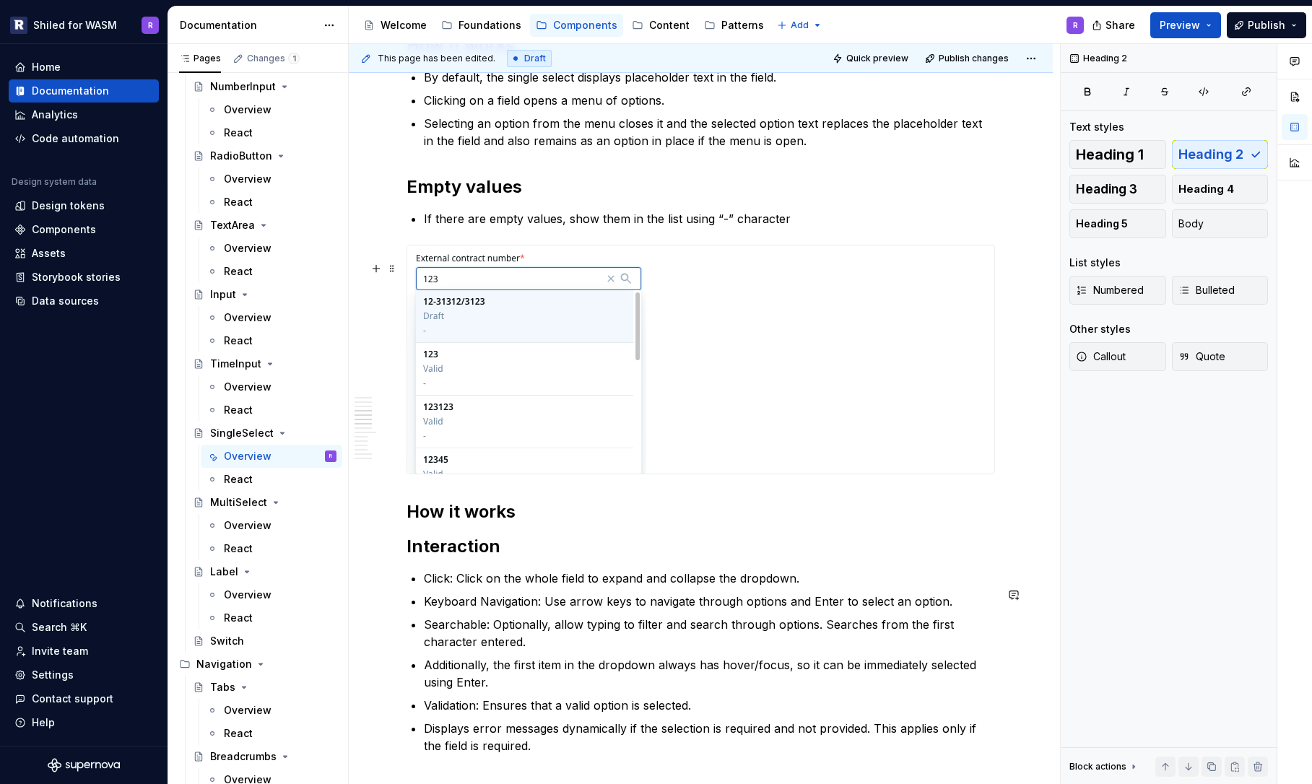
scroll to position [1376, 0]
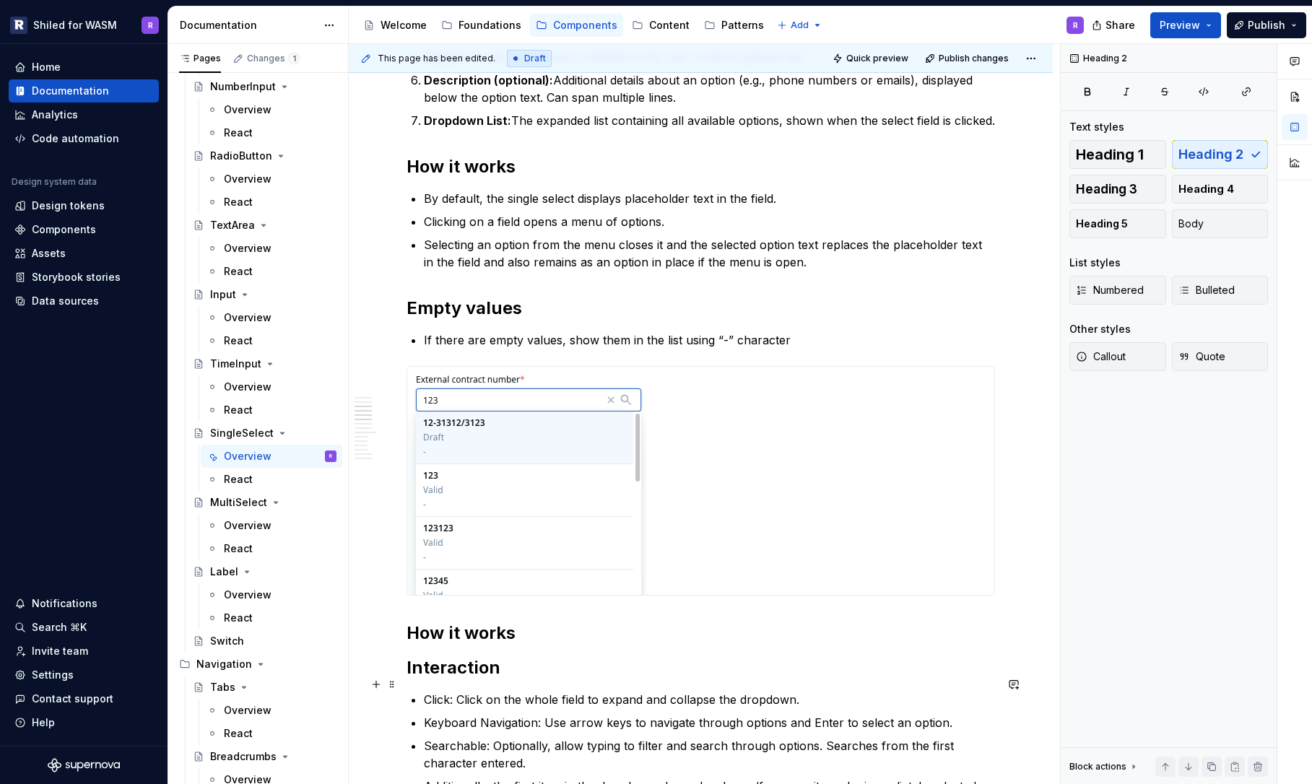
click at [472, 679] on h2 "Interaction" at bounding box center [701, 667] width 588 height 23
click at [395, 687] on span at bounding box center [392, 684] width 12 height 20
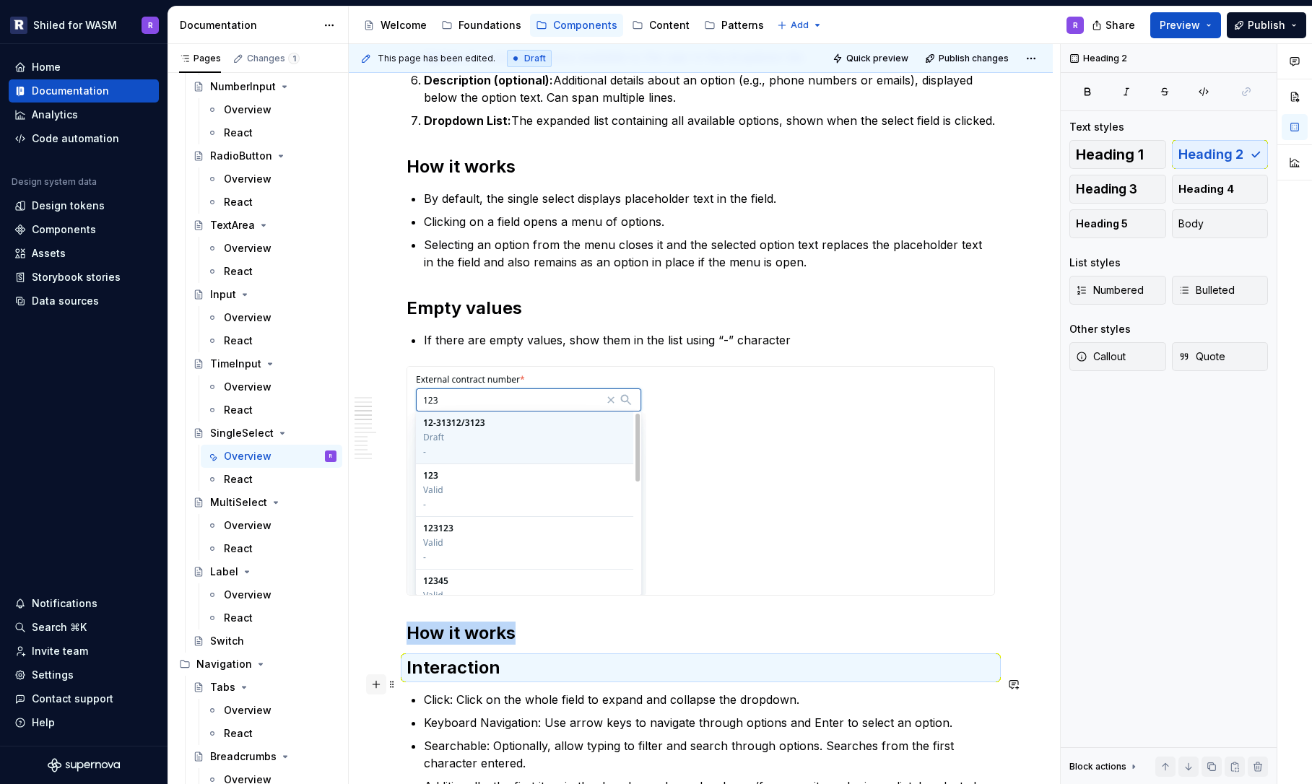
click at [380, 685] on button "button" at bounding box center [376, 684] width 20 height 20
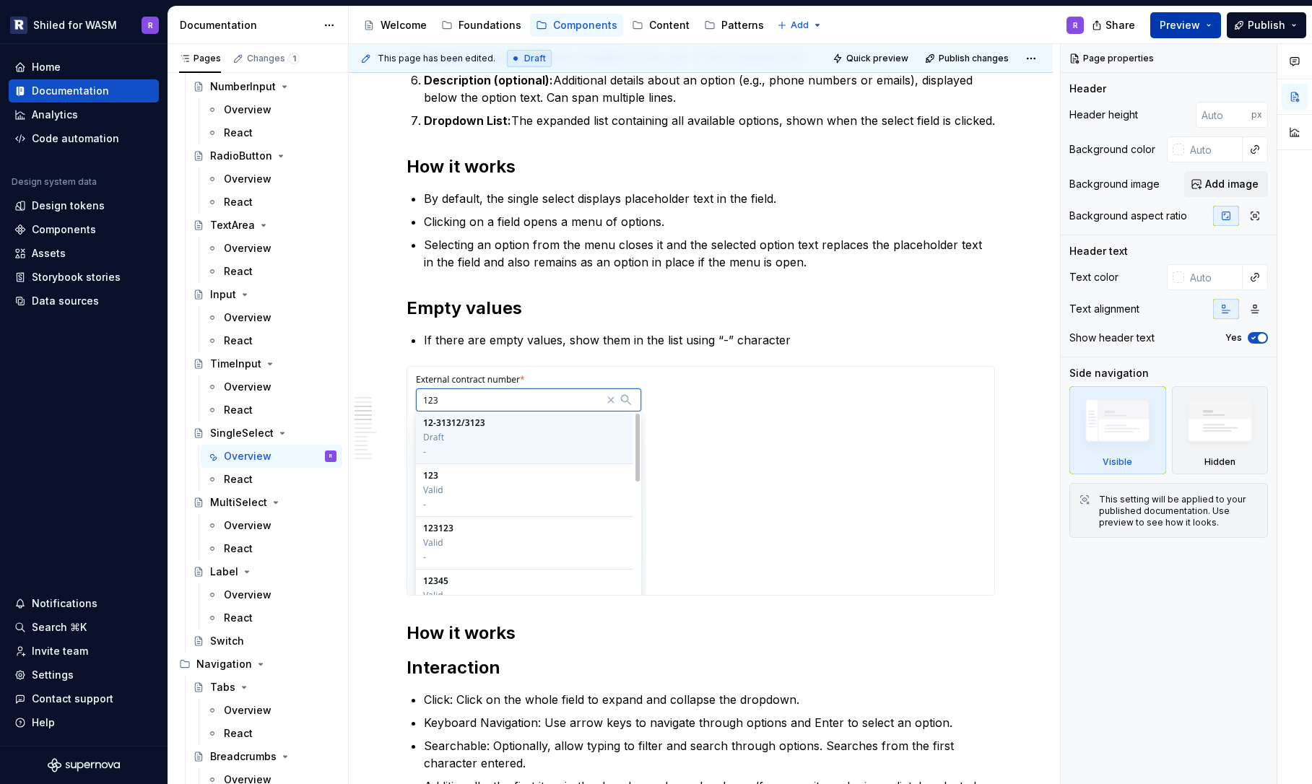
click at [1204, 29] on button "Preview" at bounding box center [1185, 25] width 71 height 26
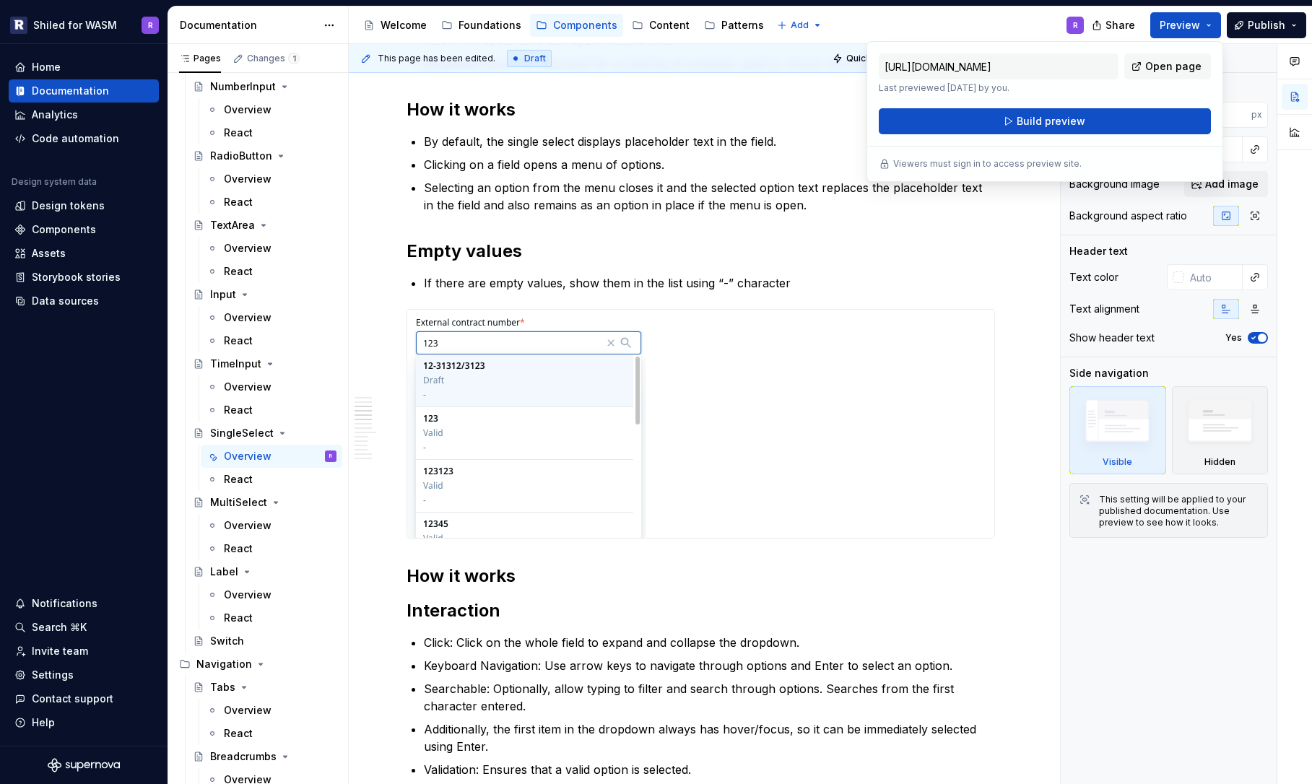
scroll to position [1434, 0]
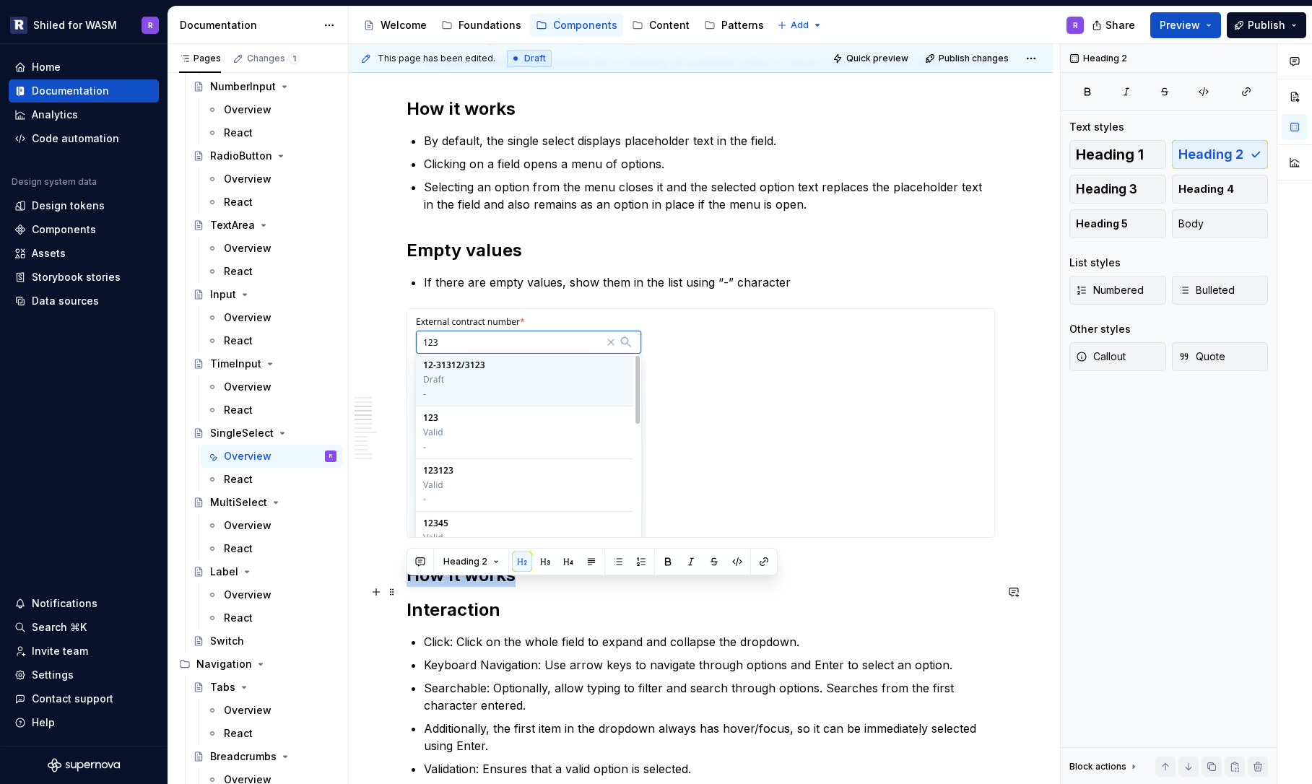
drag, startPoint x: 525, startPoint y: 592, endPoint x: 402, endPoint y: 591, distance: 122.8
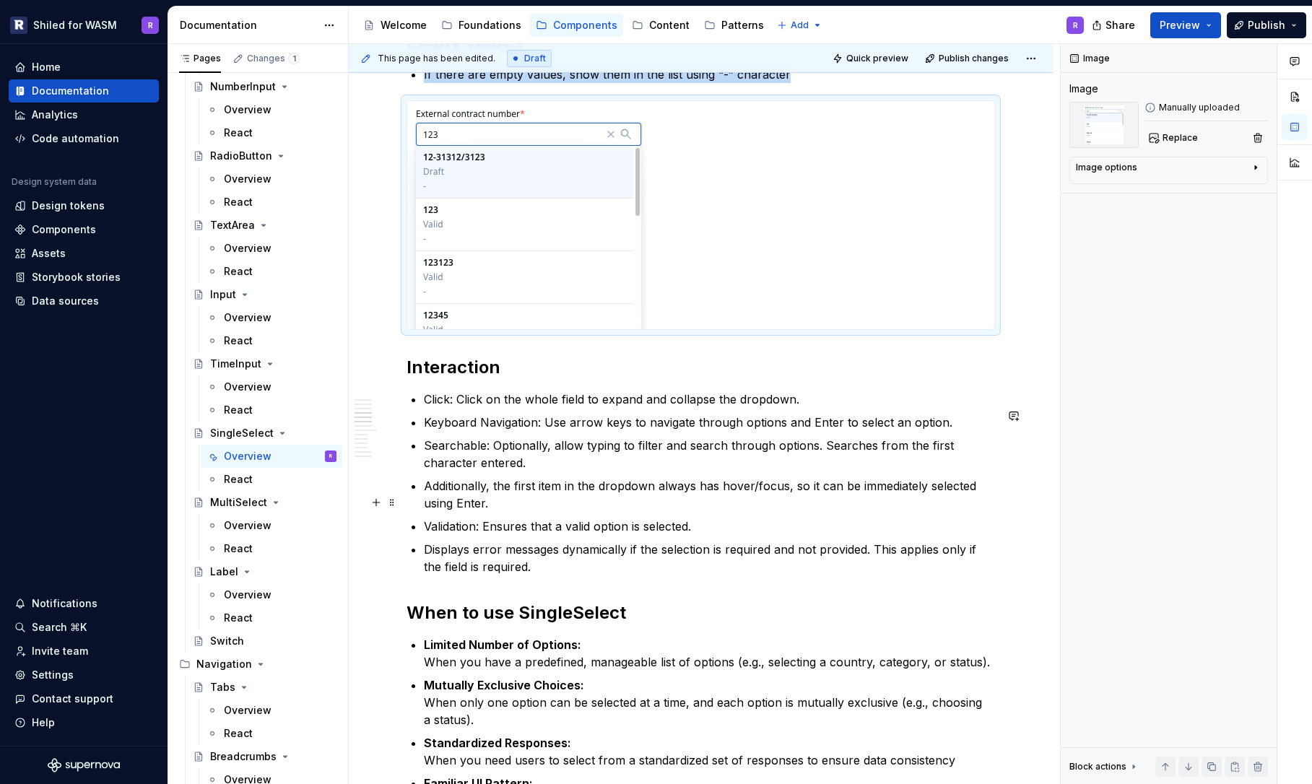
scroll to position [1459, 0]
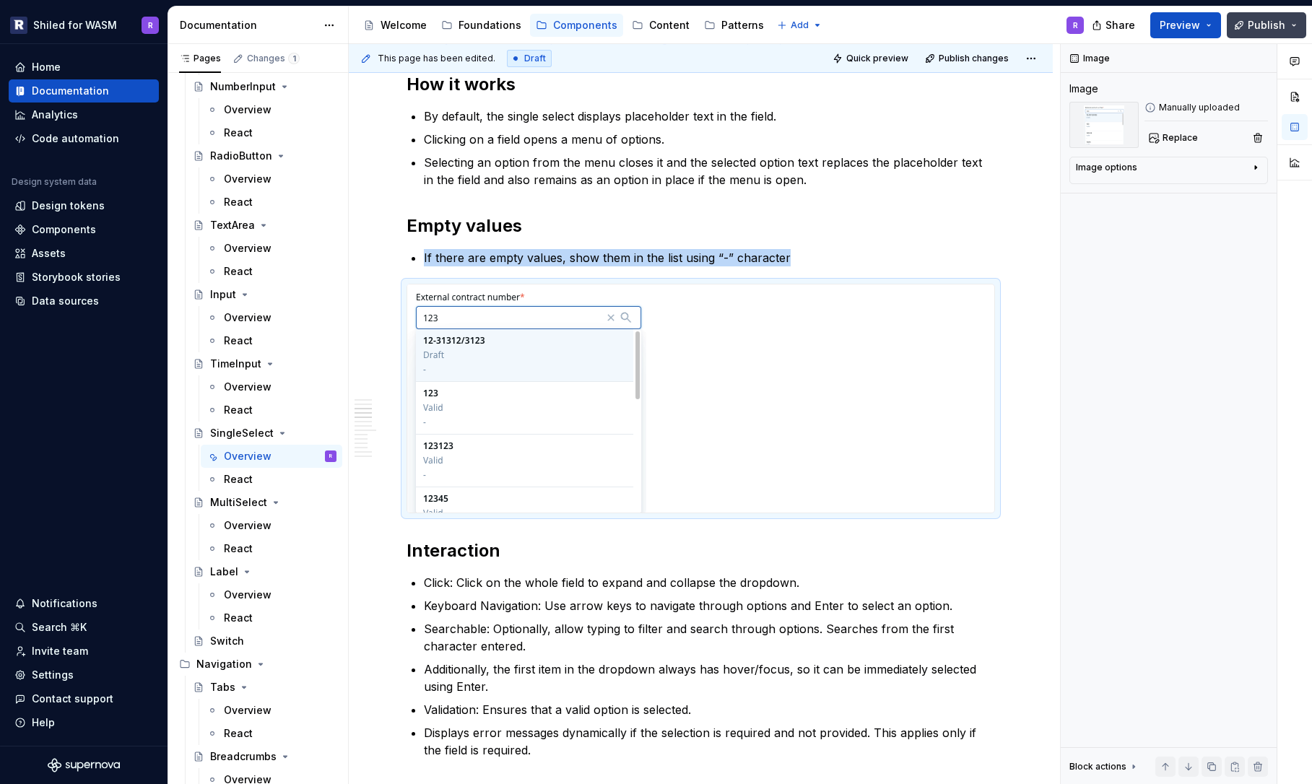
click at [1253, 22] on span "Publish" at bounding box center [1267, 25] width 38 height 14
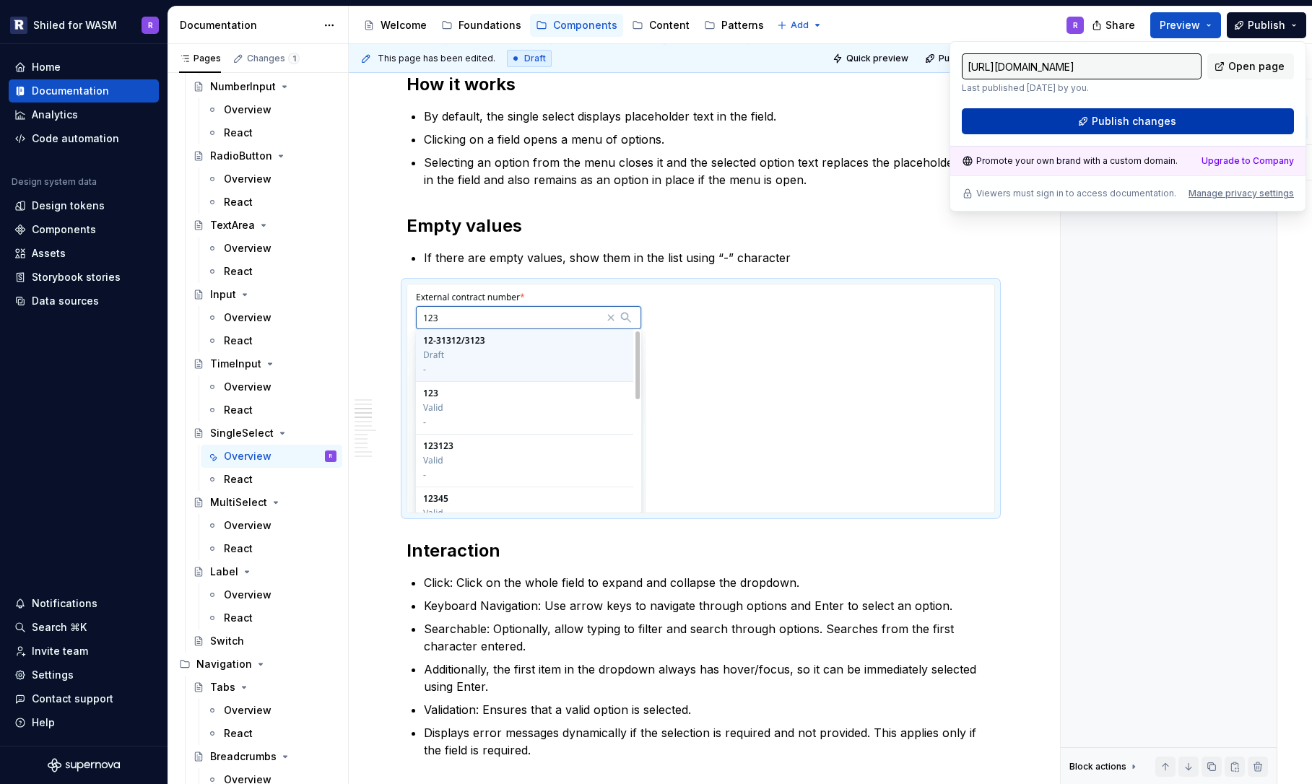
click at [1126, 119] on span "Publish changes" at bounding box center [1134, 121] width 84 height 14
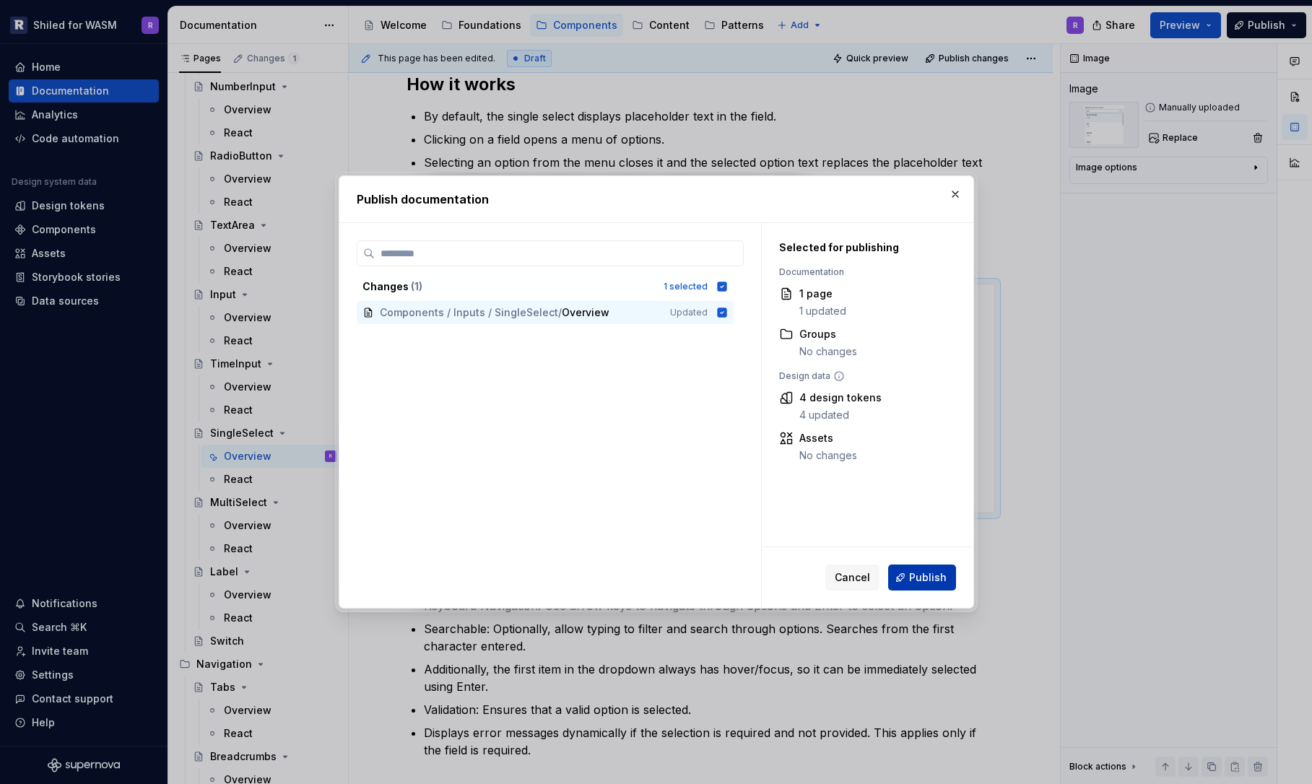
click at [934, 578] on span "Publish" at bounding box center [928, 577] width 38 height 14
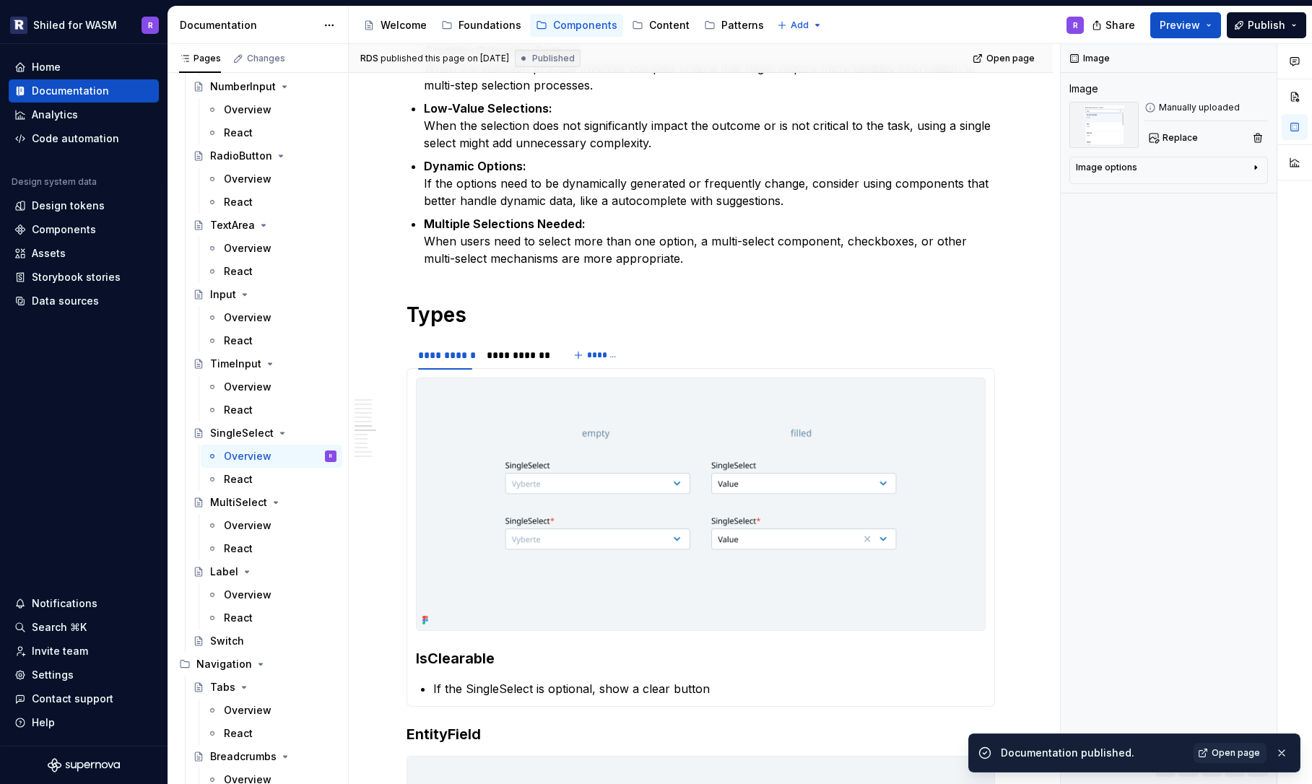
scroll to position [2807, 0]
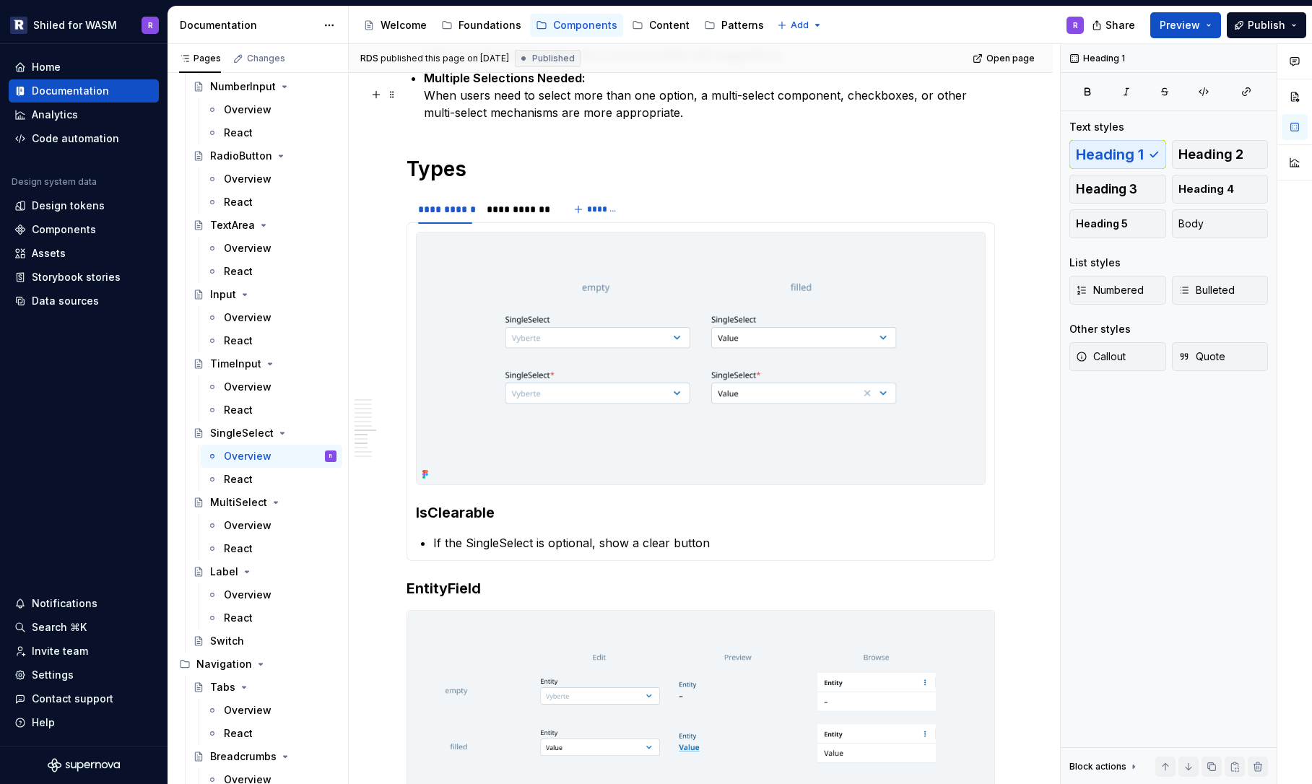
click at [713, 121] on p "Multiple Selections Needed: When users need to select more than one option, a m…" at bounding box center [709, 95] width 571 height 52
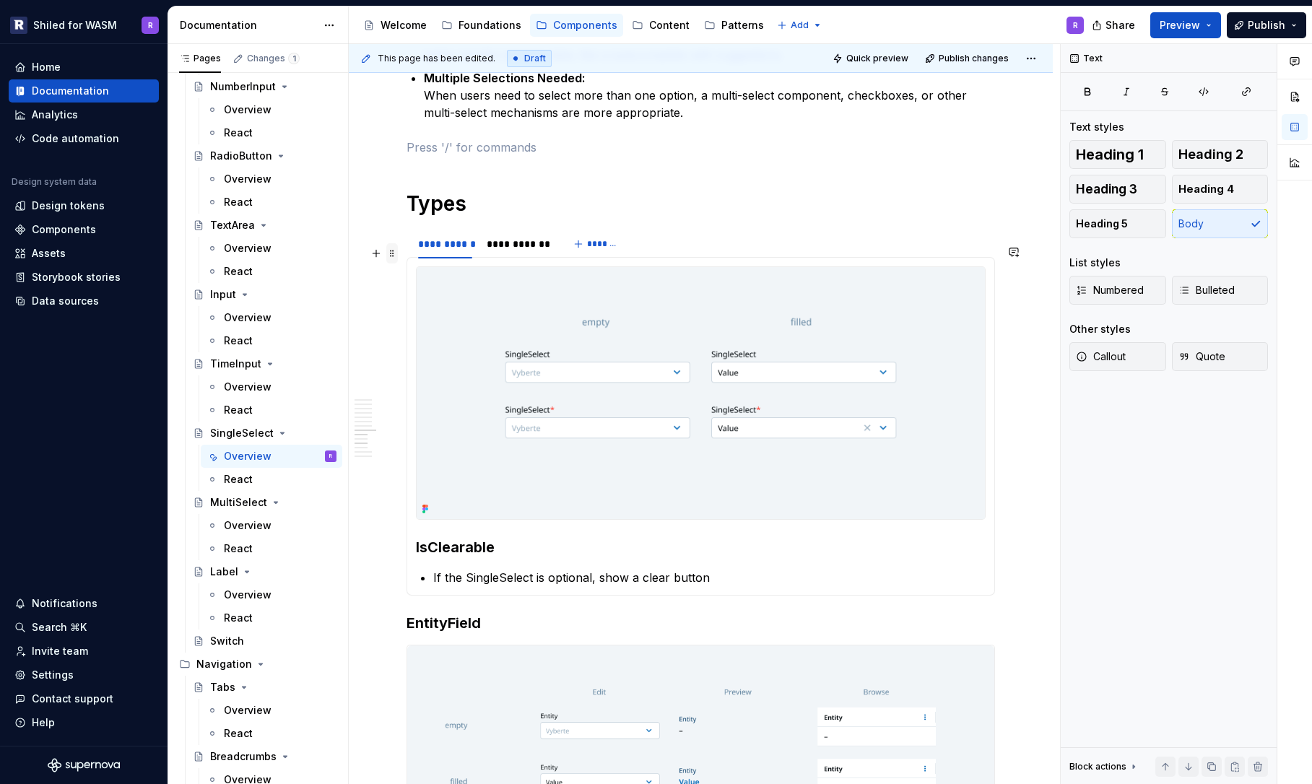
click at [391, 253] on span at bounding box center [392, 253] width 12 height 20
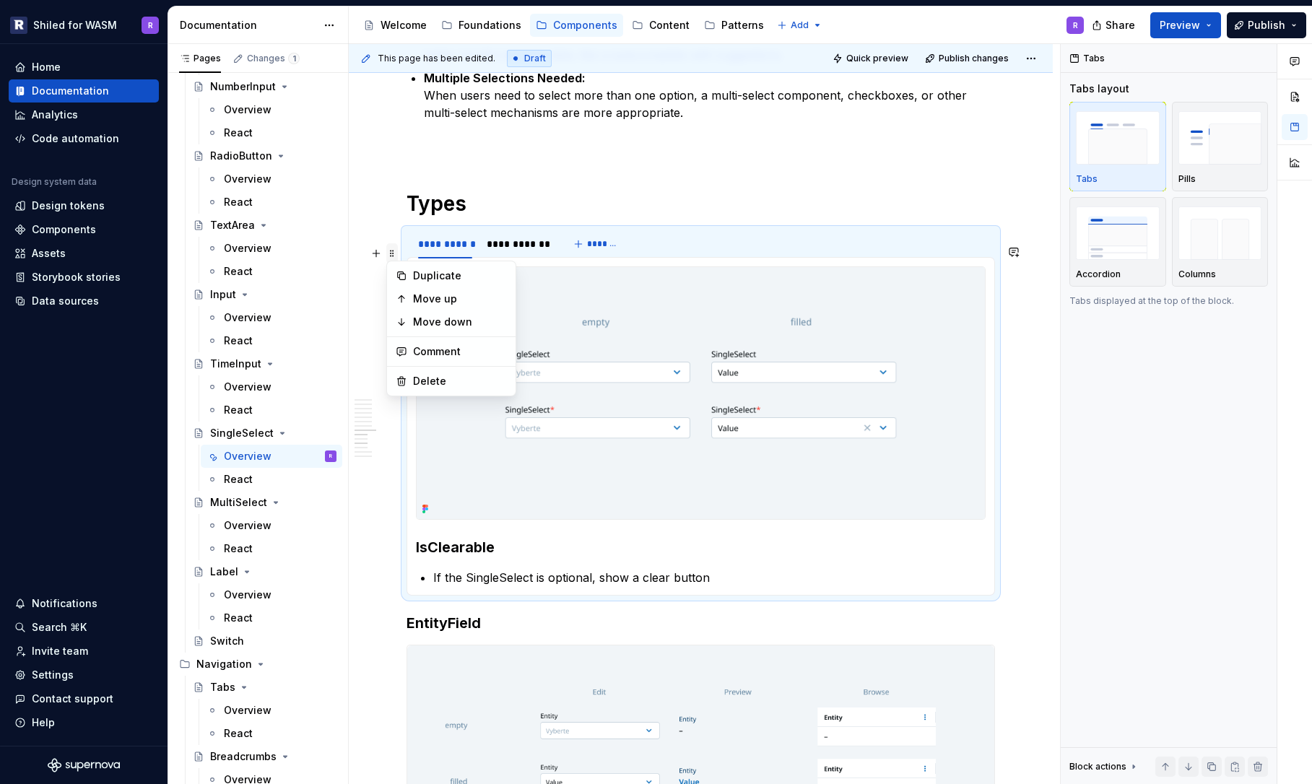
click at [391, 253] on span at bounding box center [392, 253] width 12 height 20
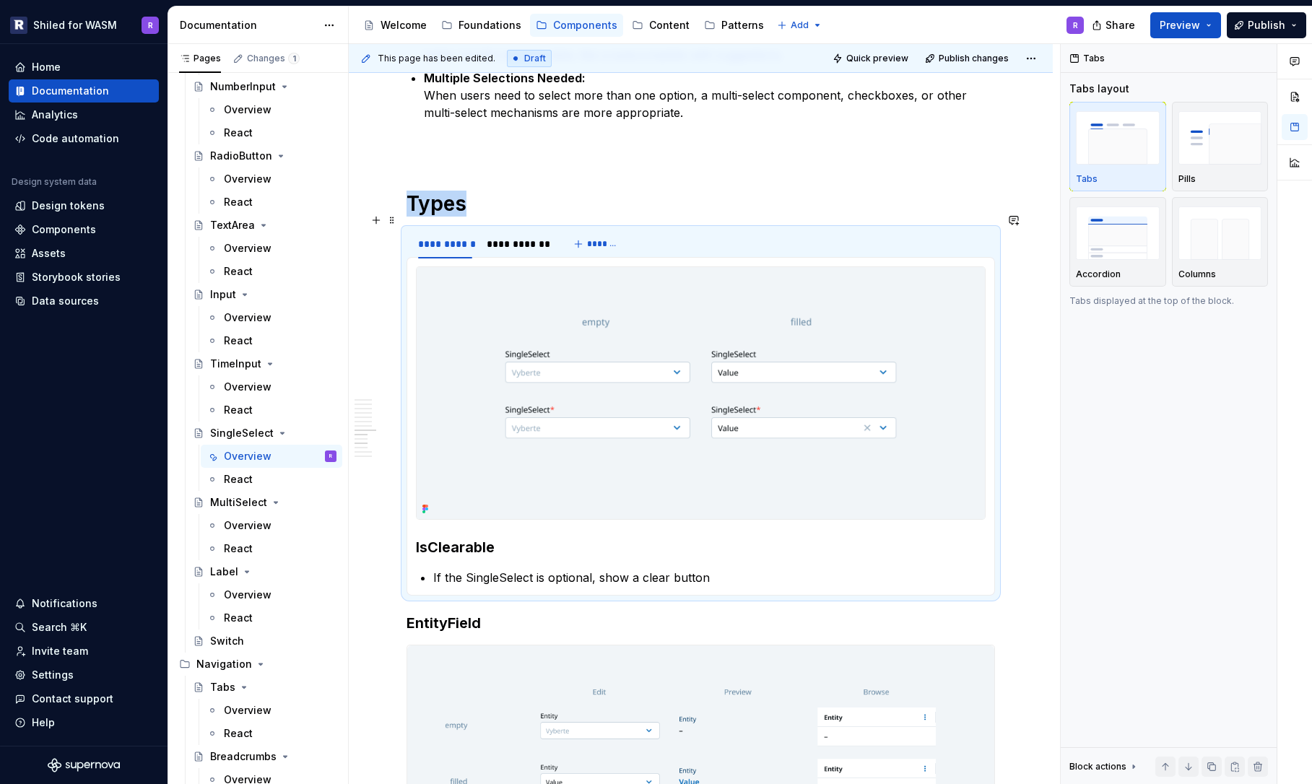
click at [531, 217] on h1 "Types" at bounding box center [701, 204] width 588 height 26
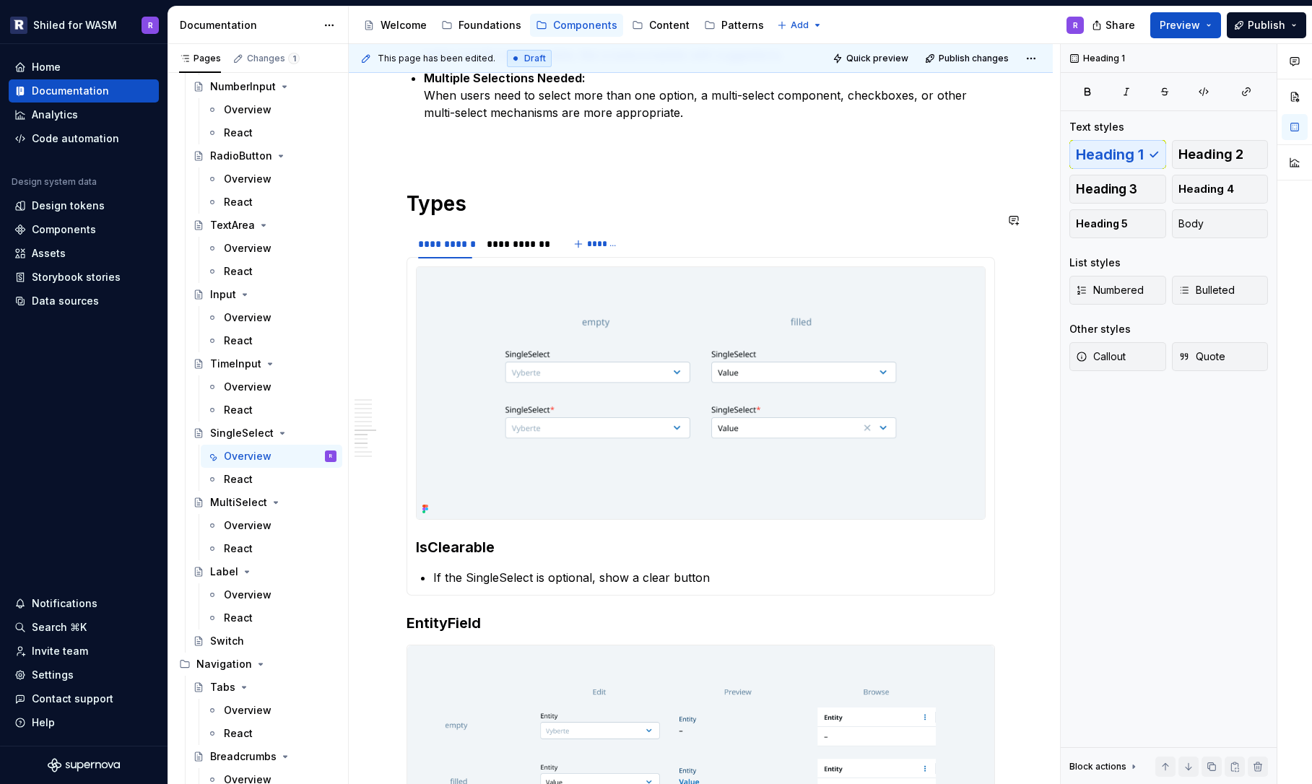
click at [502, 156] on p at bounding box center [701, 147] width 588 height 17
click at [389, 161] on span at bounding box center [392, 164] width 12 height 20
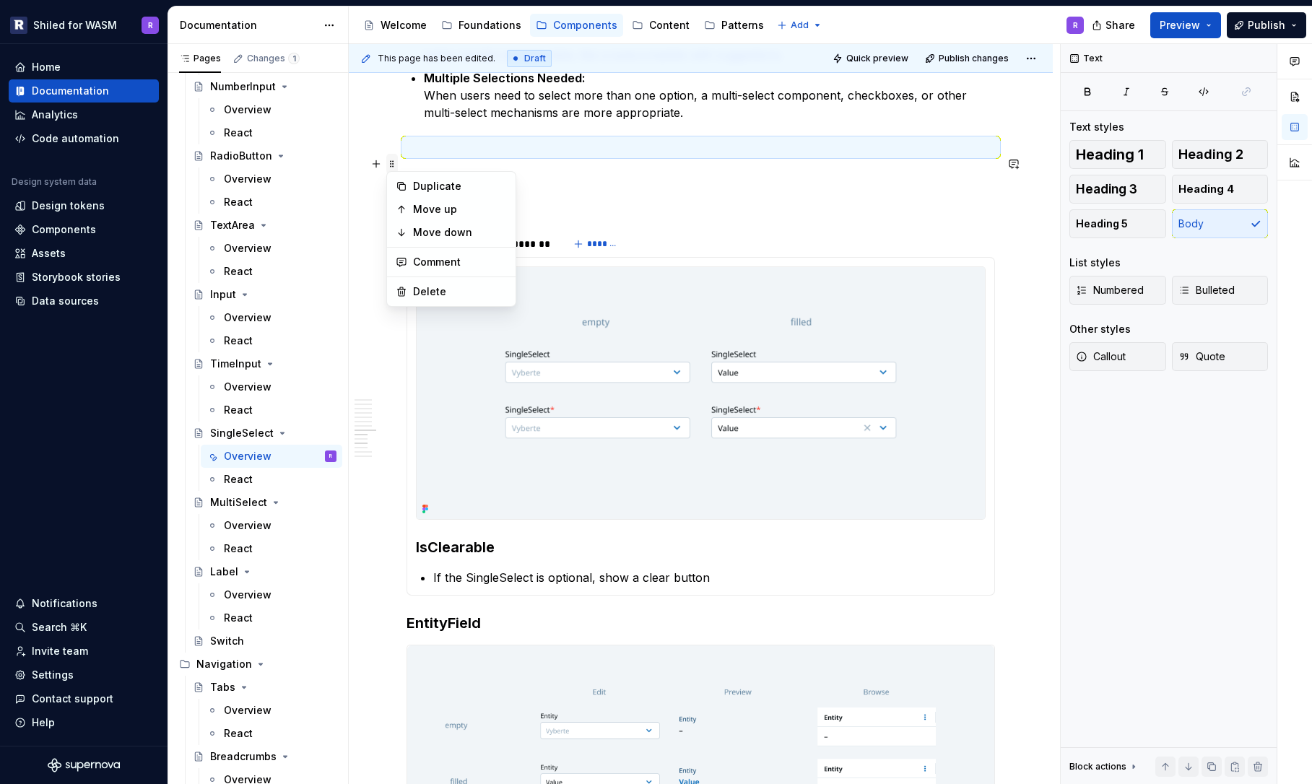
click at [389, 161] on span at bounding box center [392, 164] width 12 height 20
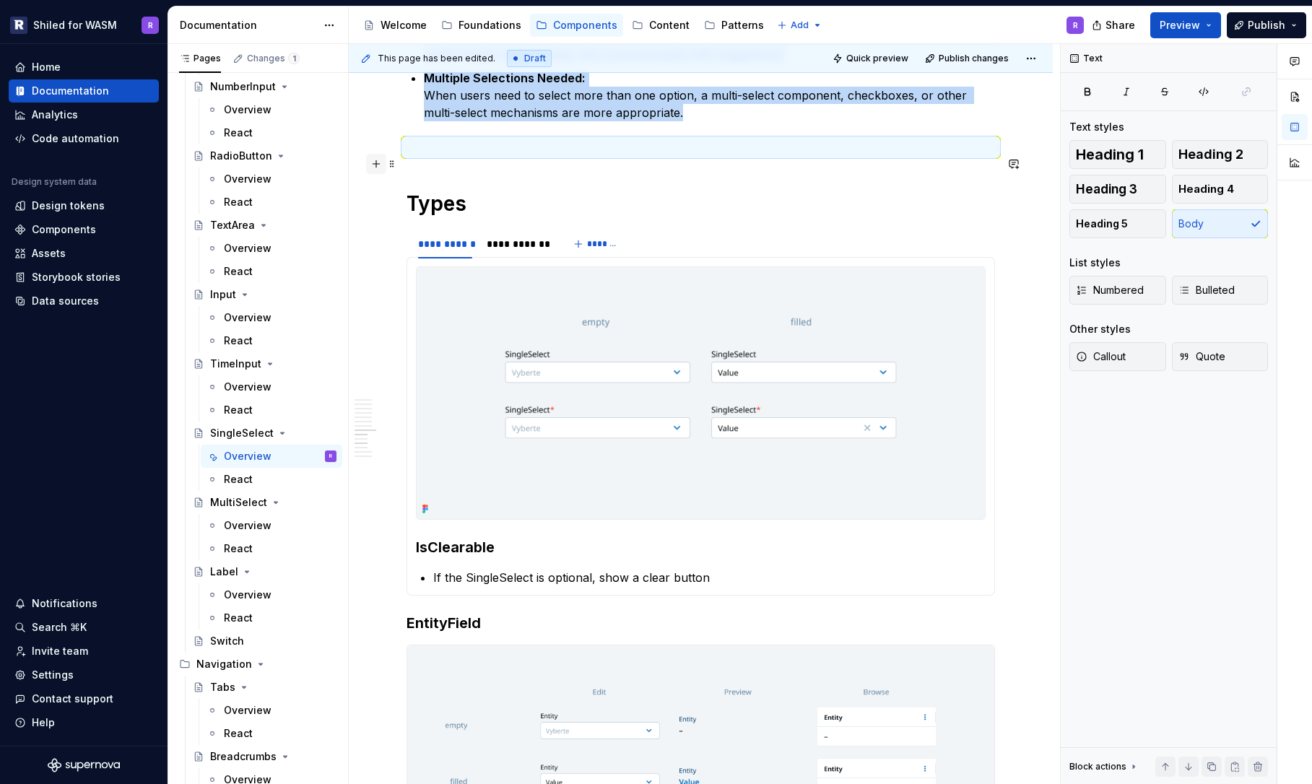
click at [370, 162] on button "button" at bounding box center [376, 164] width 20 height 20
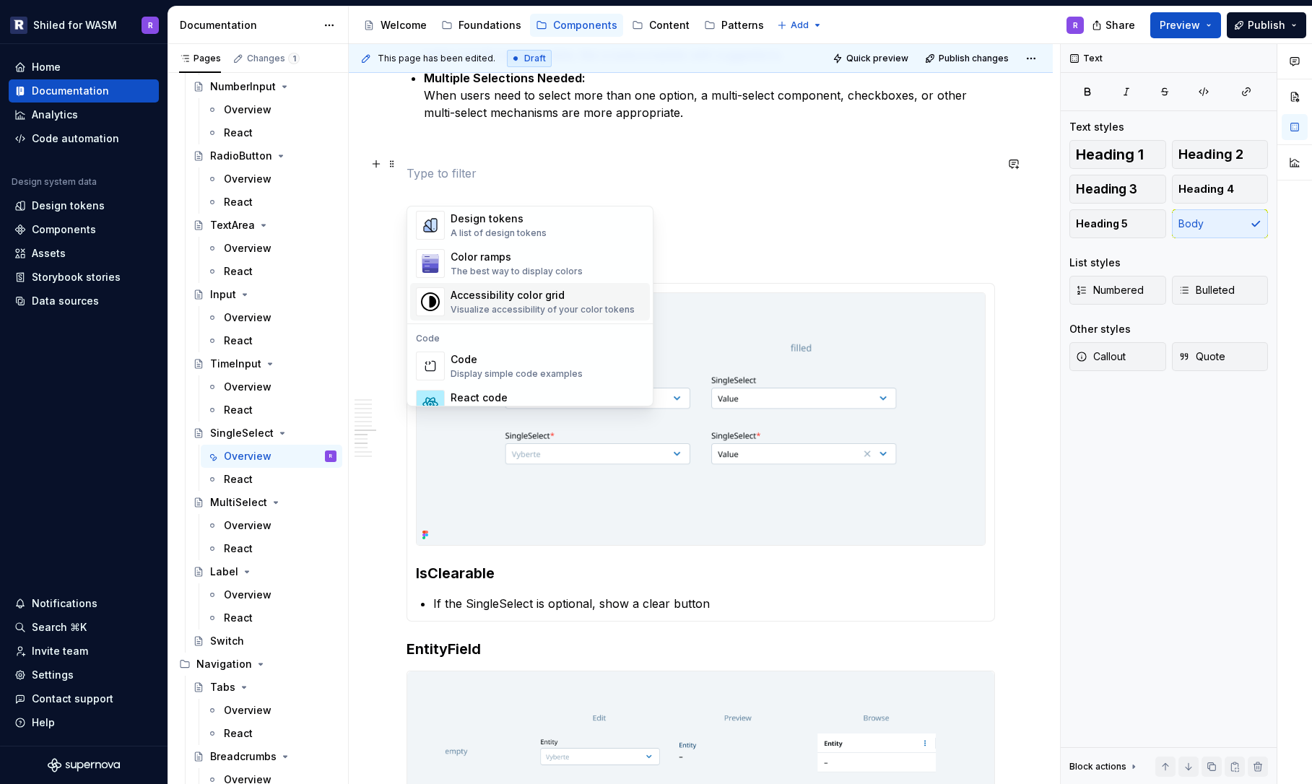
scroll to position [1109, 0]
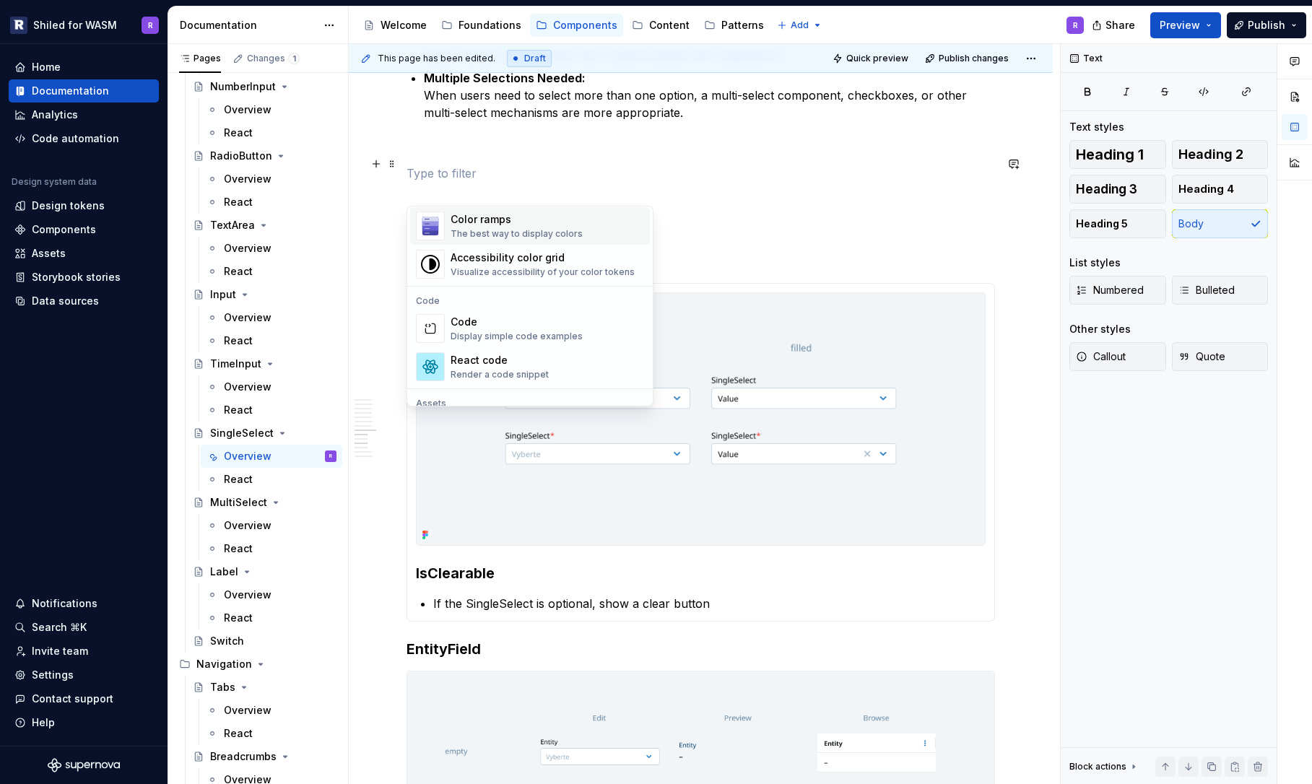
click at [502, 216] on div "Color ramps" at bounding box center [517, 219] width 132 height 14
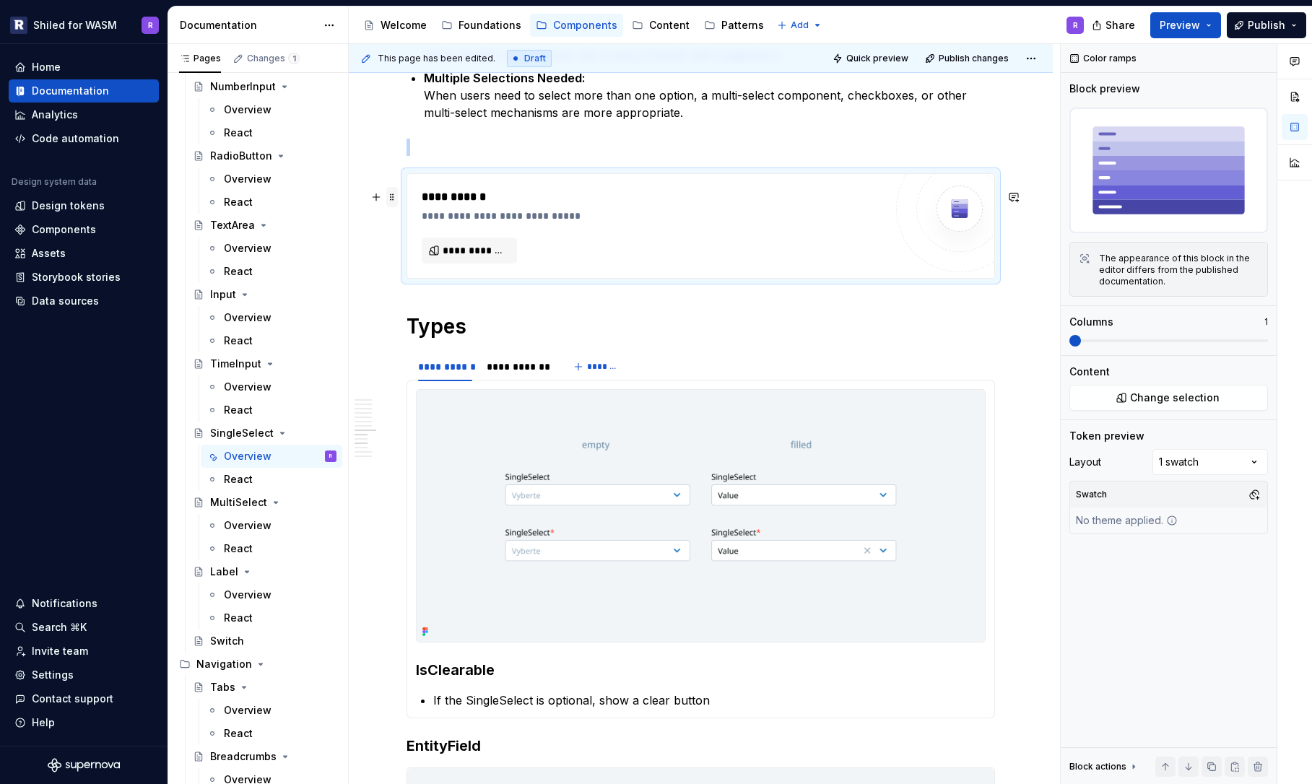
click at [388, 192] on span at bounding box center [392, 197] width 12 height 20
click at [417, 321] on div "Delete" at bounding box center [460, 325] width 94 height 14
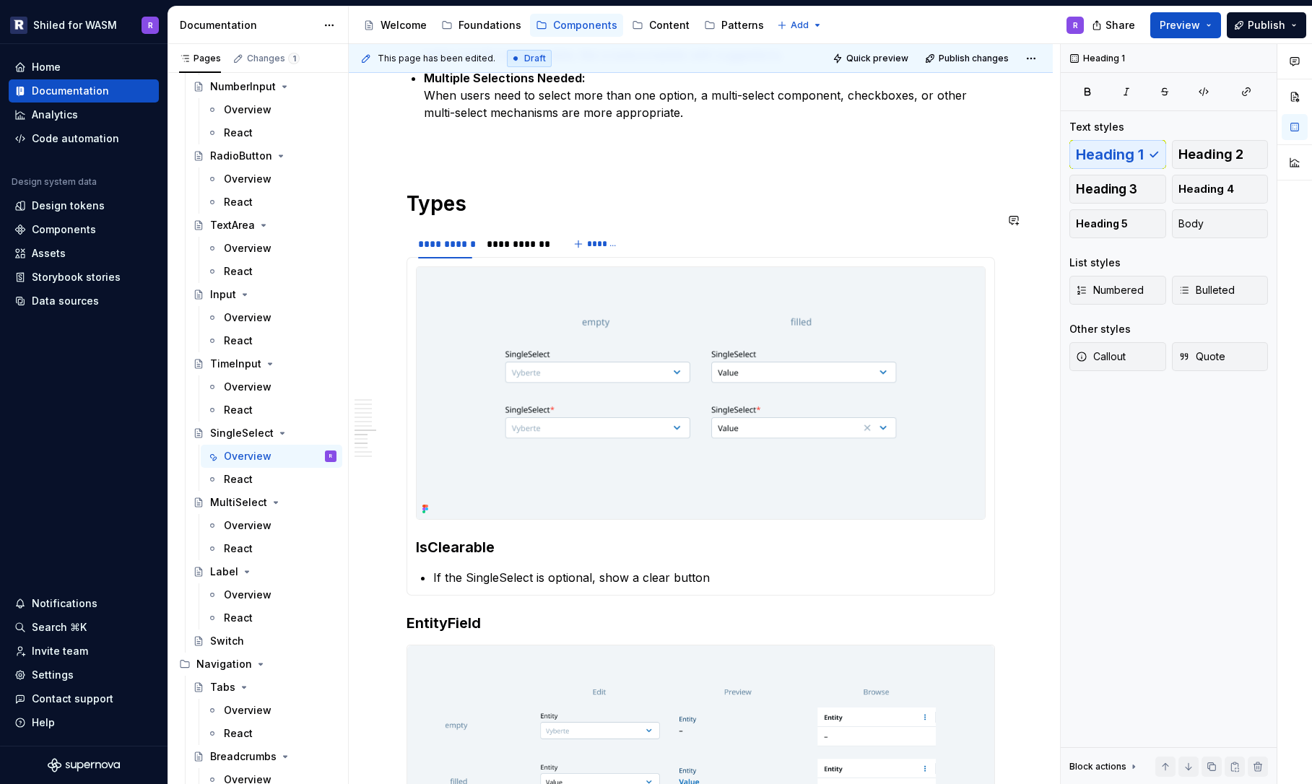
click at [449, 156] on p at bounding box center [701, 147] width 588 height 17
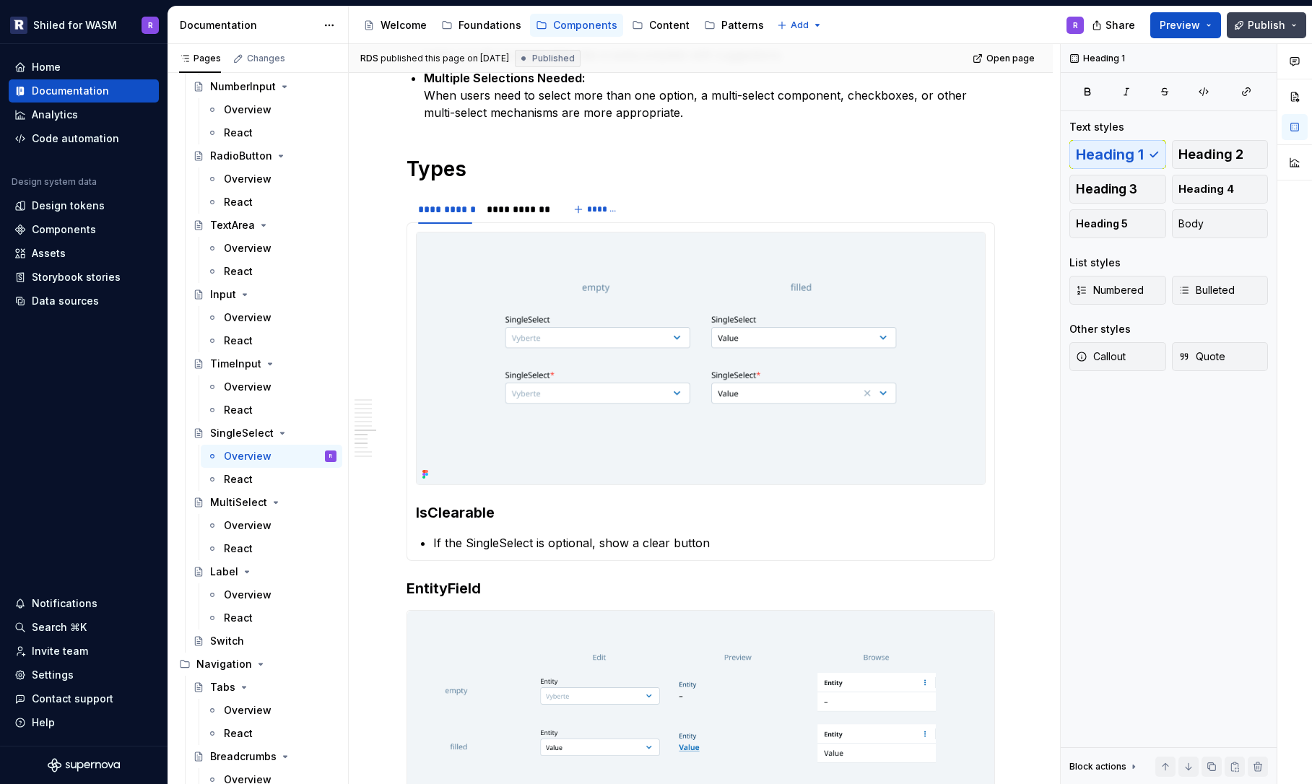
click at [1257, 21] on span "Publish" at bounding box center [1267, 25] width 38 height 14
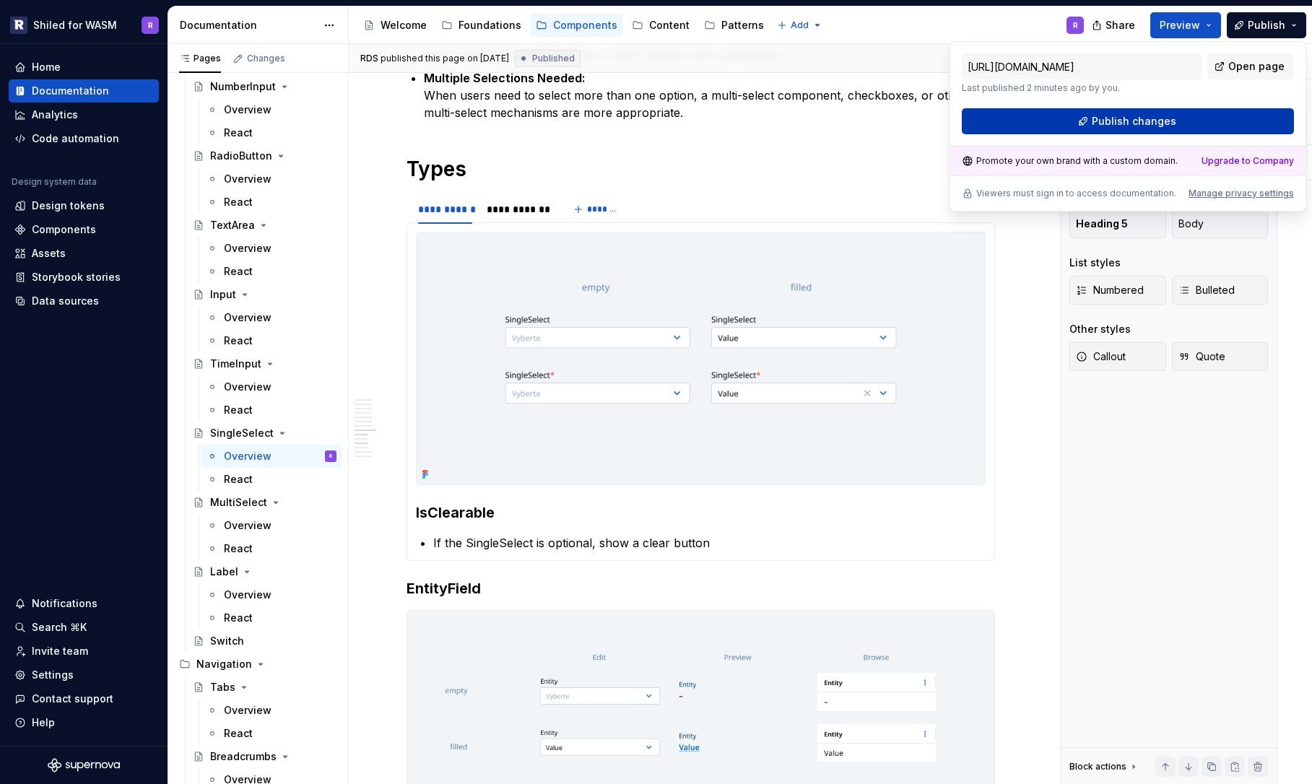
click at [1144, 118] on span "Publish changes" at bounding box center [1134, 121] width 84 height 14
type textarea "*"
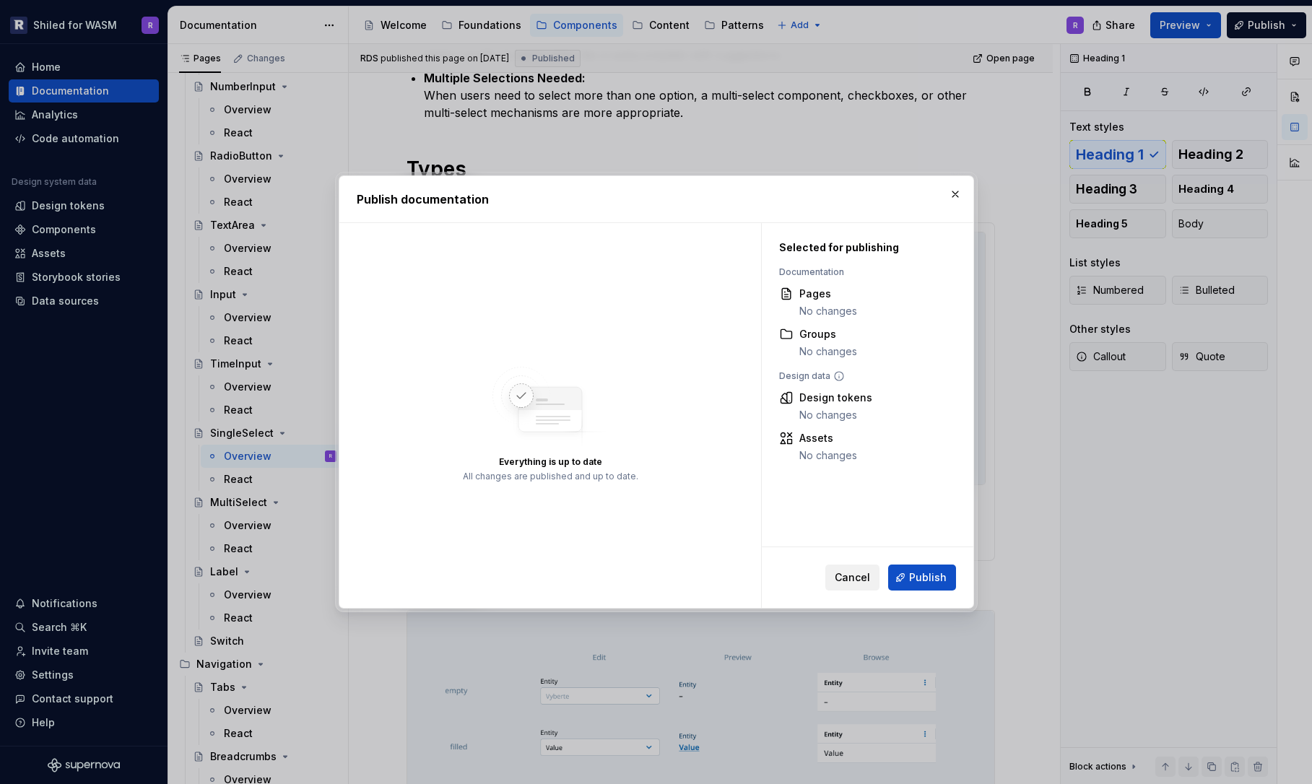
click at [868, 578] on span "Cancel" at bounding box center [852, 577] width 35 height 14
